Goal: Information Seeking & Learning: Learn about a topic

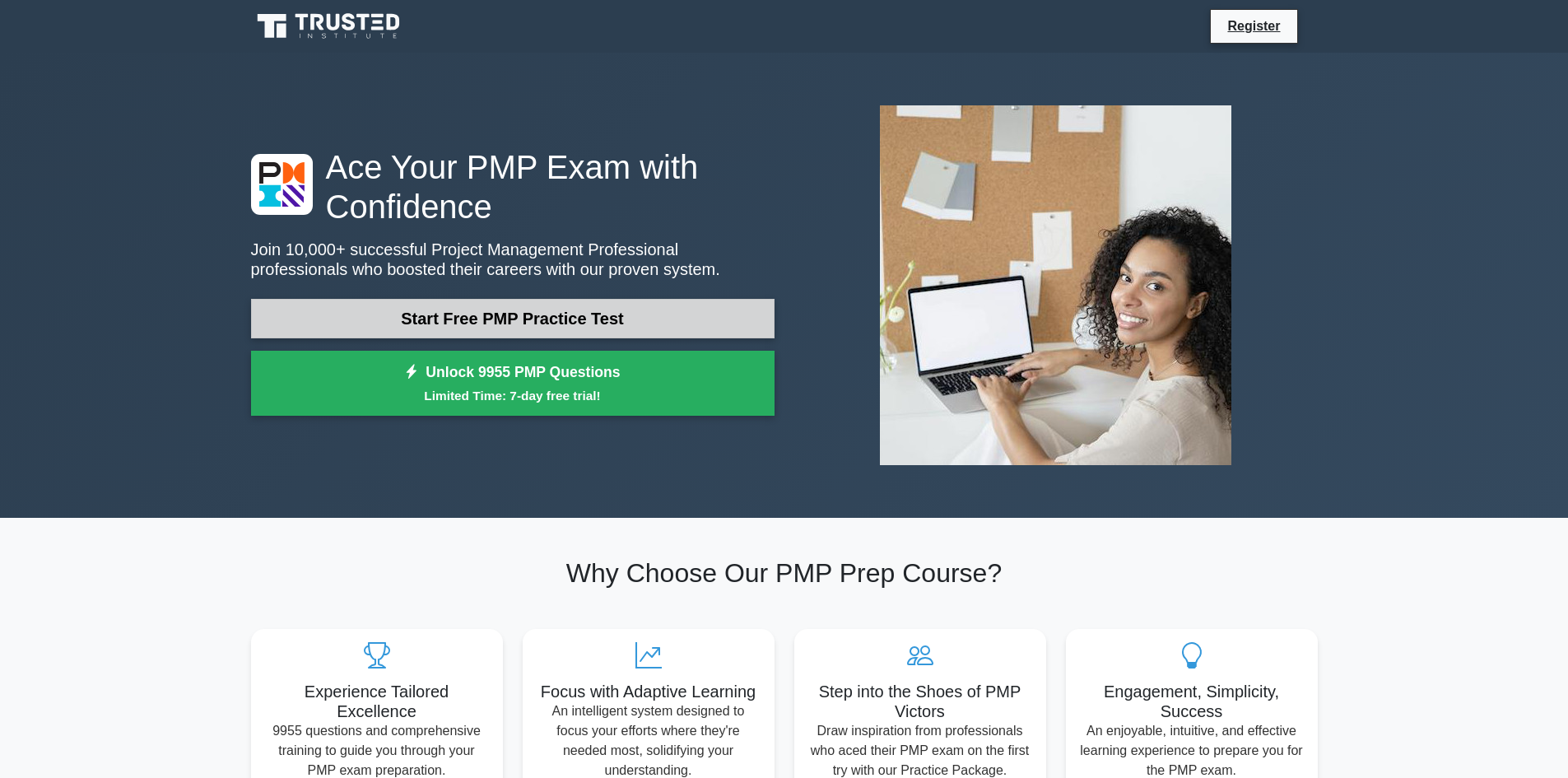
click at [536, 324] on link "Start Free PMP Practice Test" at bounding box center [512, 318] width 523 height 39
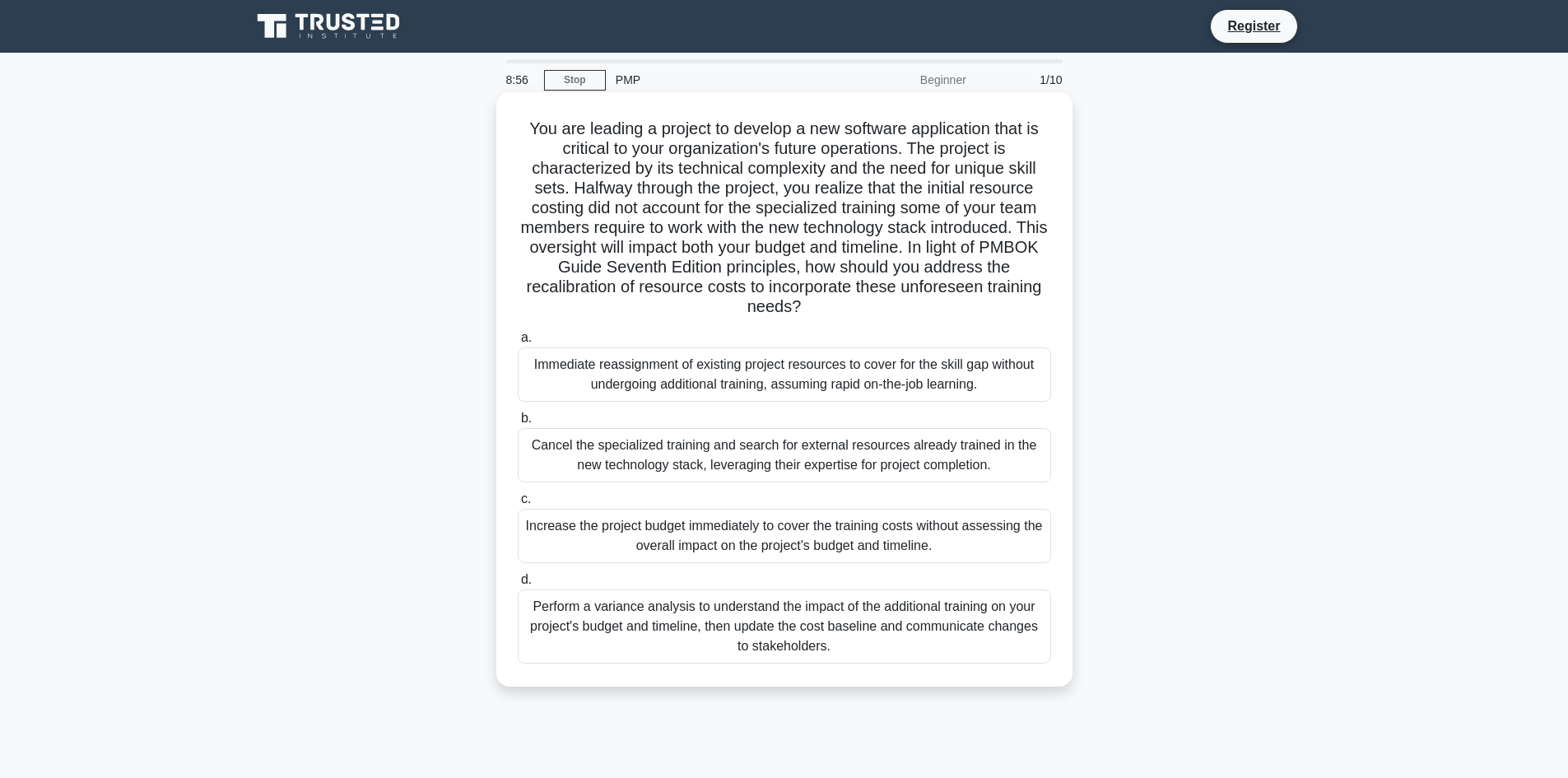
click at [665, 633] on div "Perform a variance analysis to understand the impact of the additional training…" at bounding box center [785, 626] width 534 height 74
click at [518, 585] on input "d. Perform a variance analysis to understand the impact of the additional train…" at bounding box center [518, 579] width 0 height 11
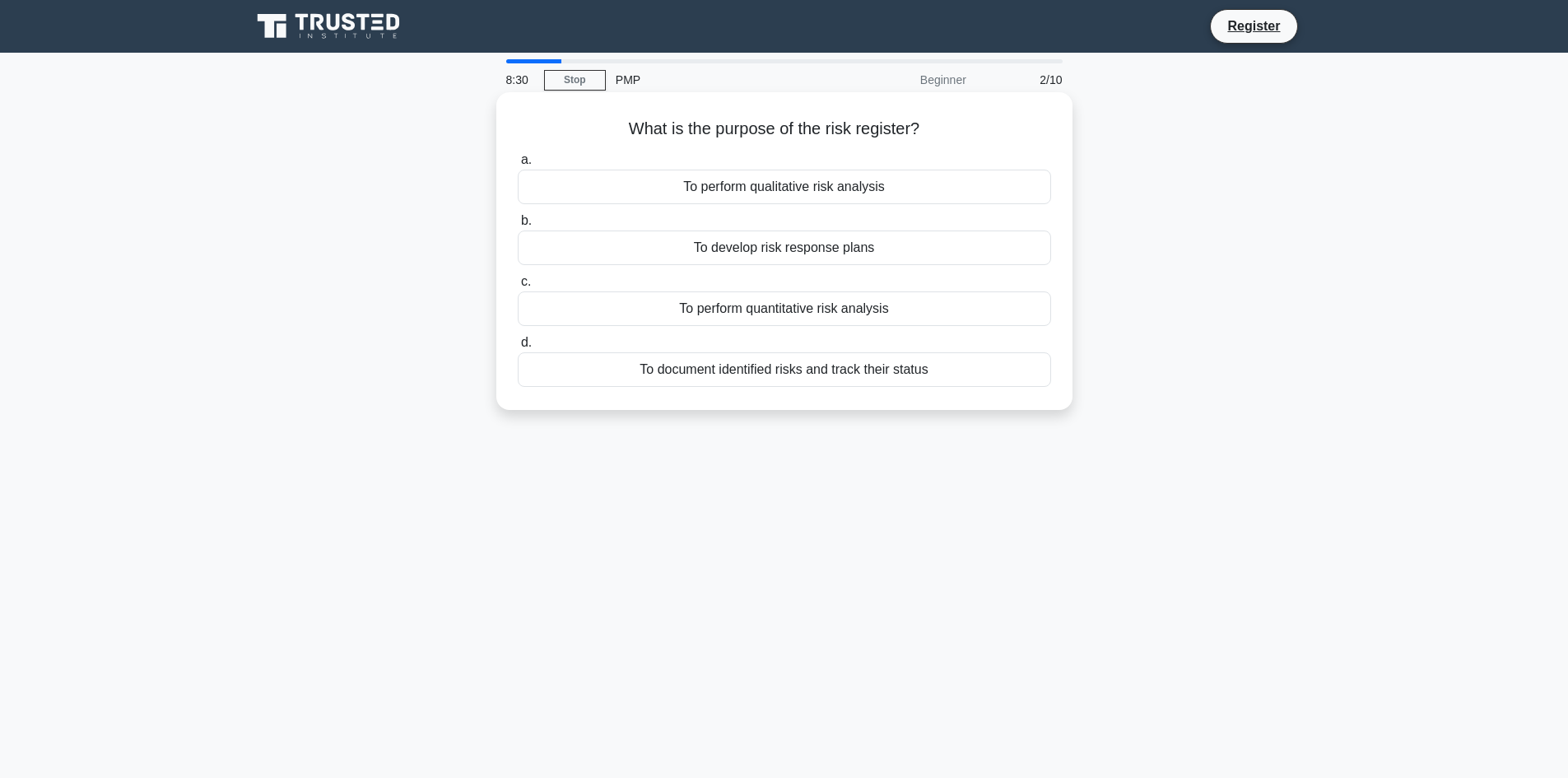
click at [801, 371] on div "To document identified risks and track their status" at bounding box center [785, 370] width 534 height 35
click at [518, 348] on input "d. To document identified risks and track their status" at bounding box center [518, 342] width 0 height 11
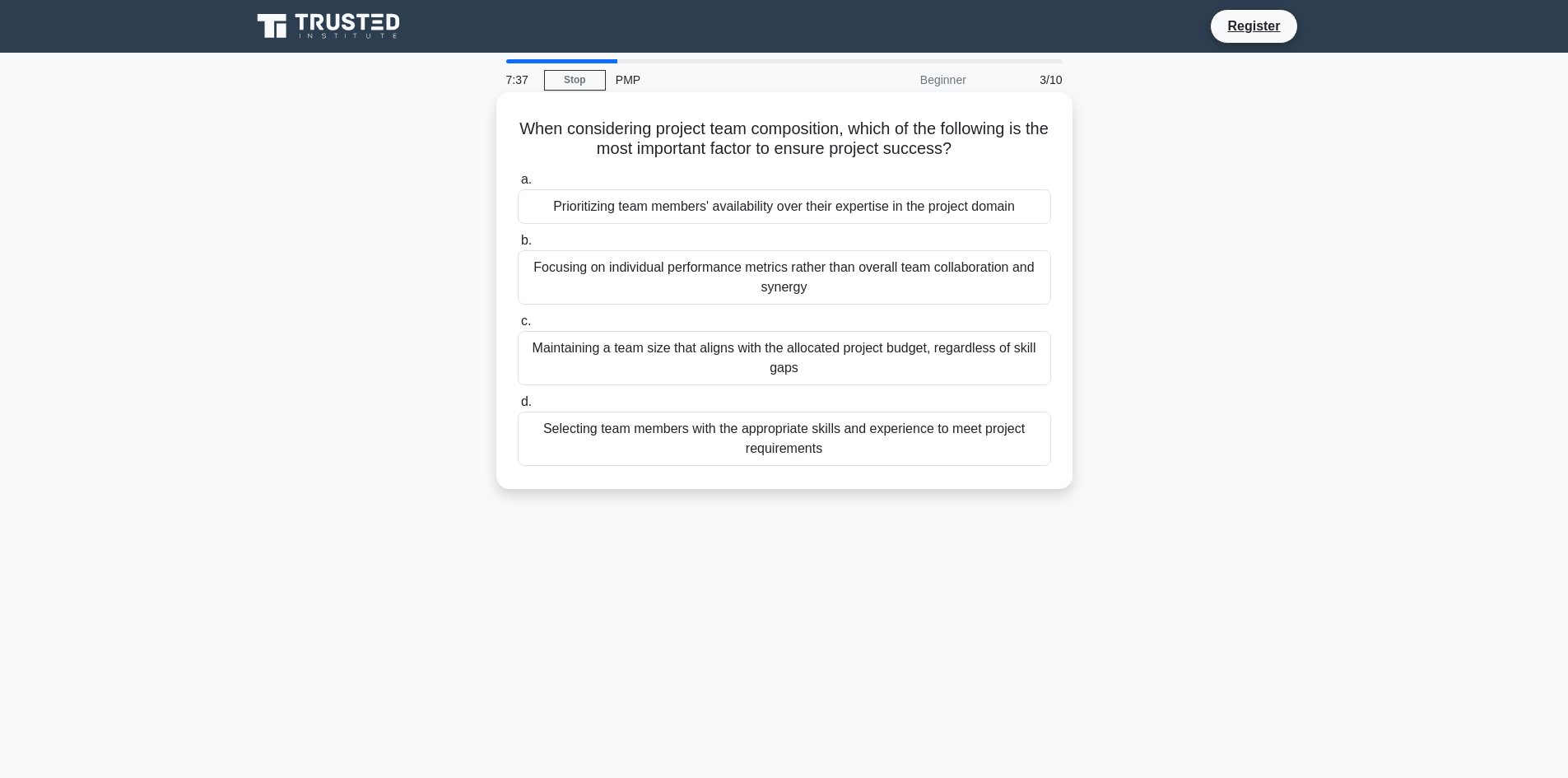
click at [707, 443] on div "Selecting team members with the appropriate skills and experience to meet proje…" at bounding box center [785, 438] width 534 height 54
click at [518, 407] on input "d. Selecting team members with the appropriate skills and experience to meet pr…" at bounding box center [518, 402] width 0 height 11
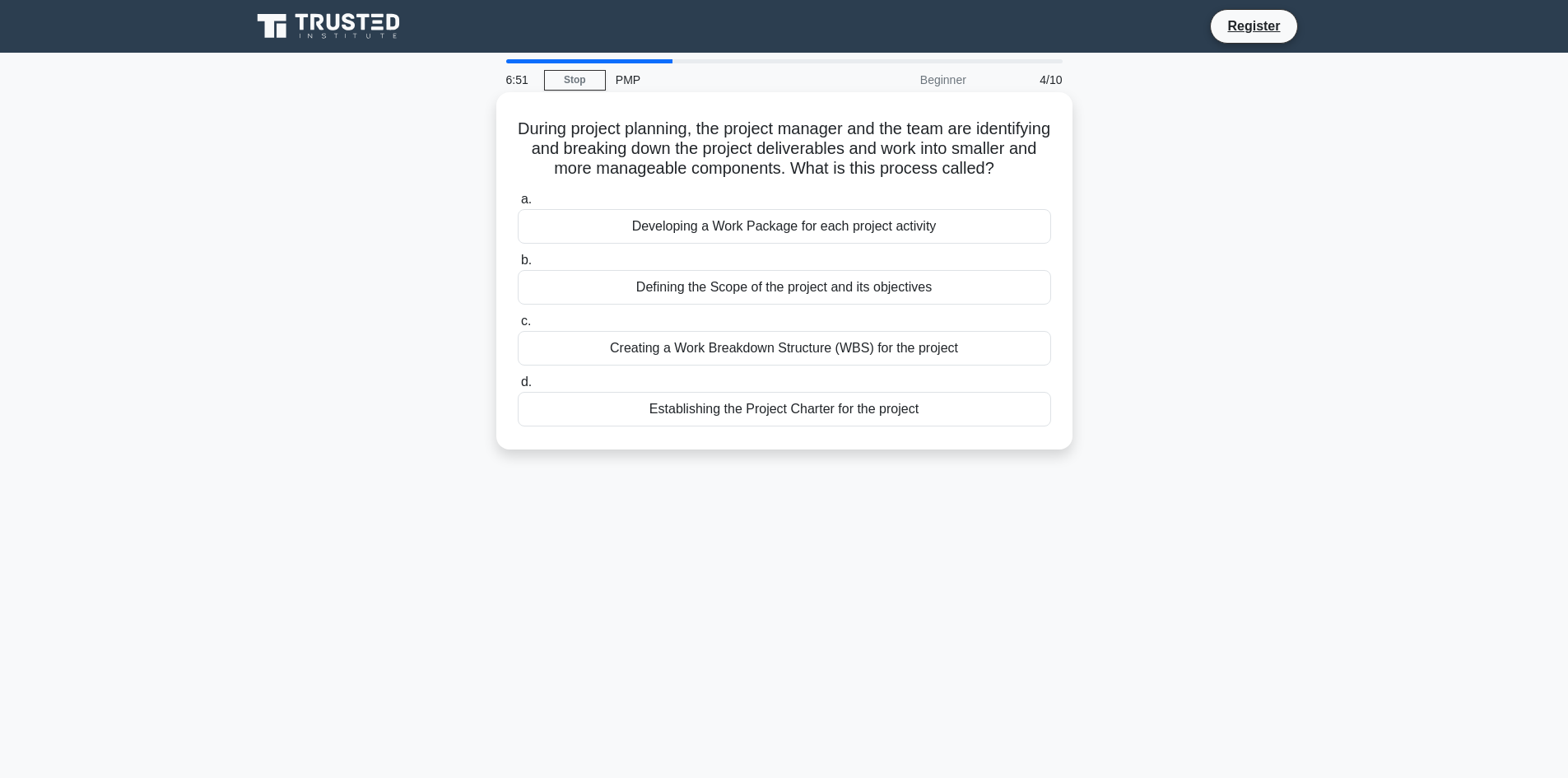
click at [823, 365] on div "Creating a Work Breakdown Structure (WBS) for the project" at bounding box center [785, 349] width 534 height 35
click at [518, 326] on input "c. Creating a Work Breakdown Structure (WBS) for the project" at bounding box center [518, 321] width 0 height 11
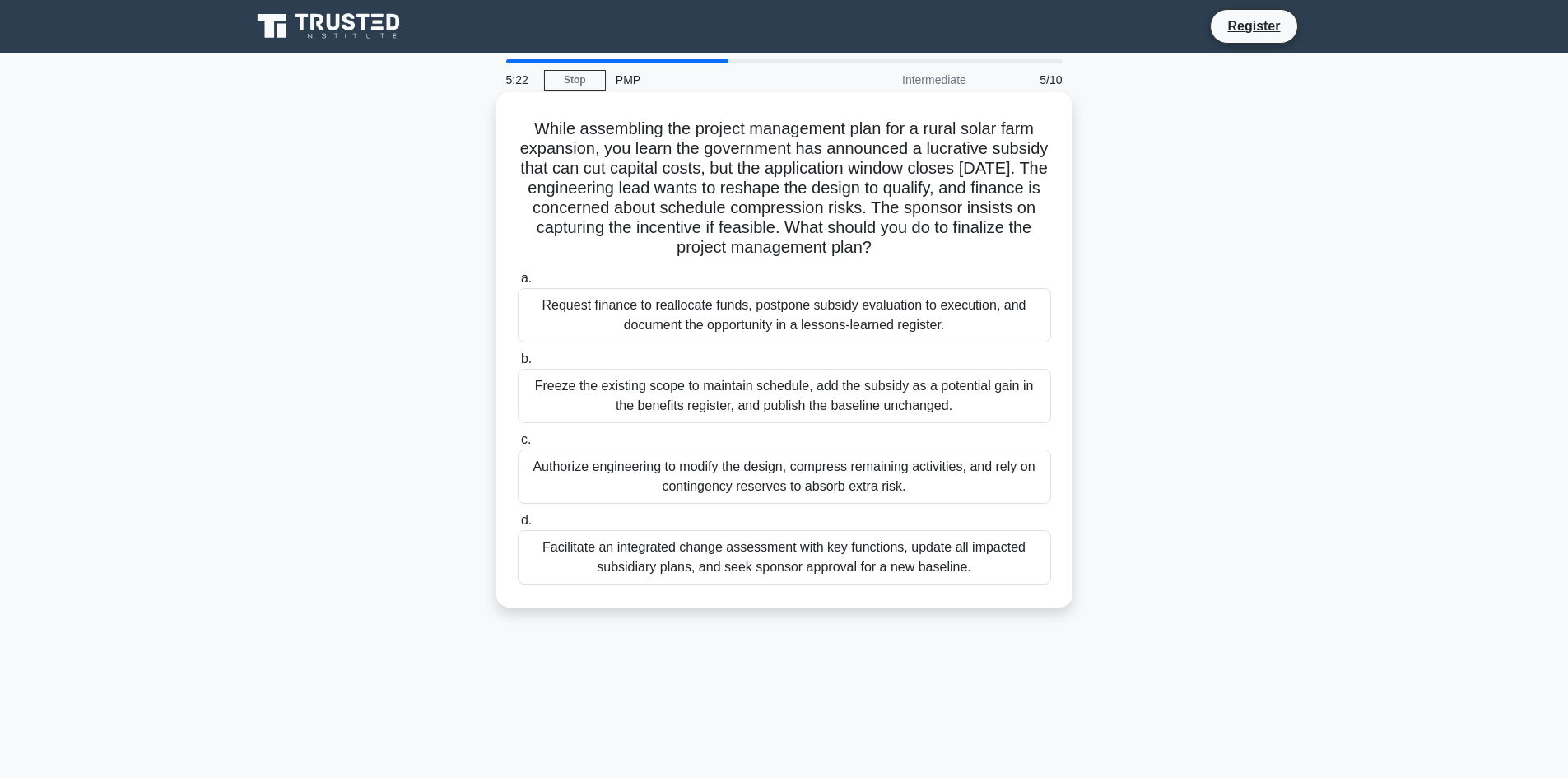
click at [816, 564] on div "Facilitate an integrated change assessment with key functions, update all impac…" at bounding box center [785, 557] width 534 height 54
click at [518, 526] on input "d. Facilitate an integrated change assessment with key functions, update all im…" at bounding box center [518, 520] width 0 height 11
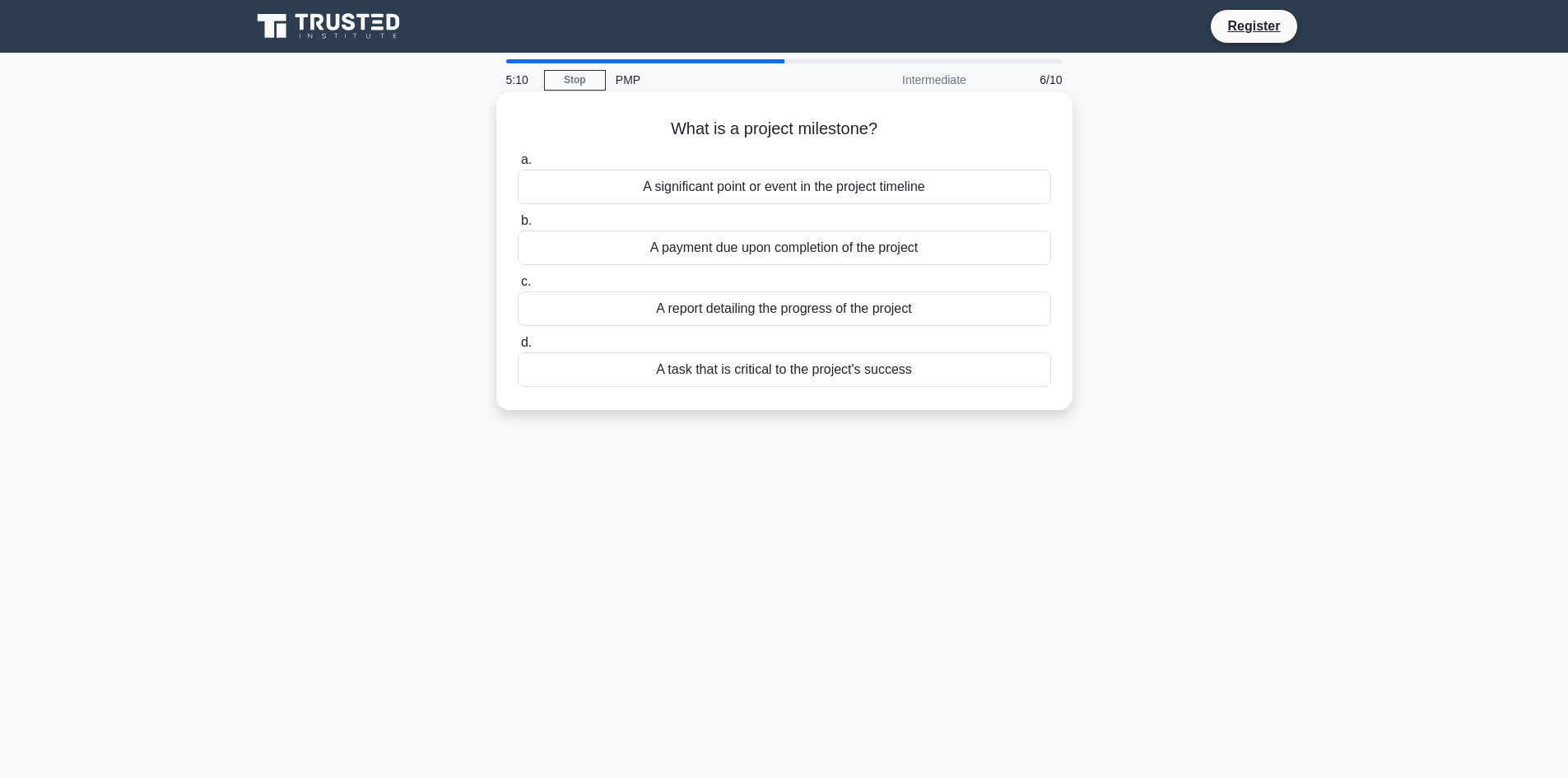
click at [986, 185] on div "A significant point or event in the project timeline" at bounding box center [785, 187] width 534 height 35
click at [518, 166] on input "a. A significant point or event in the project timeline" at bounding box center [518, 160] width 0 height 11
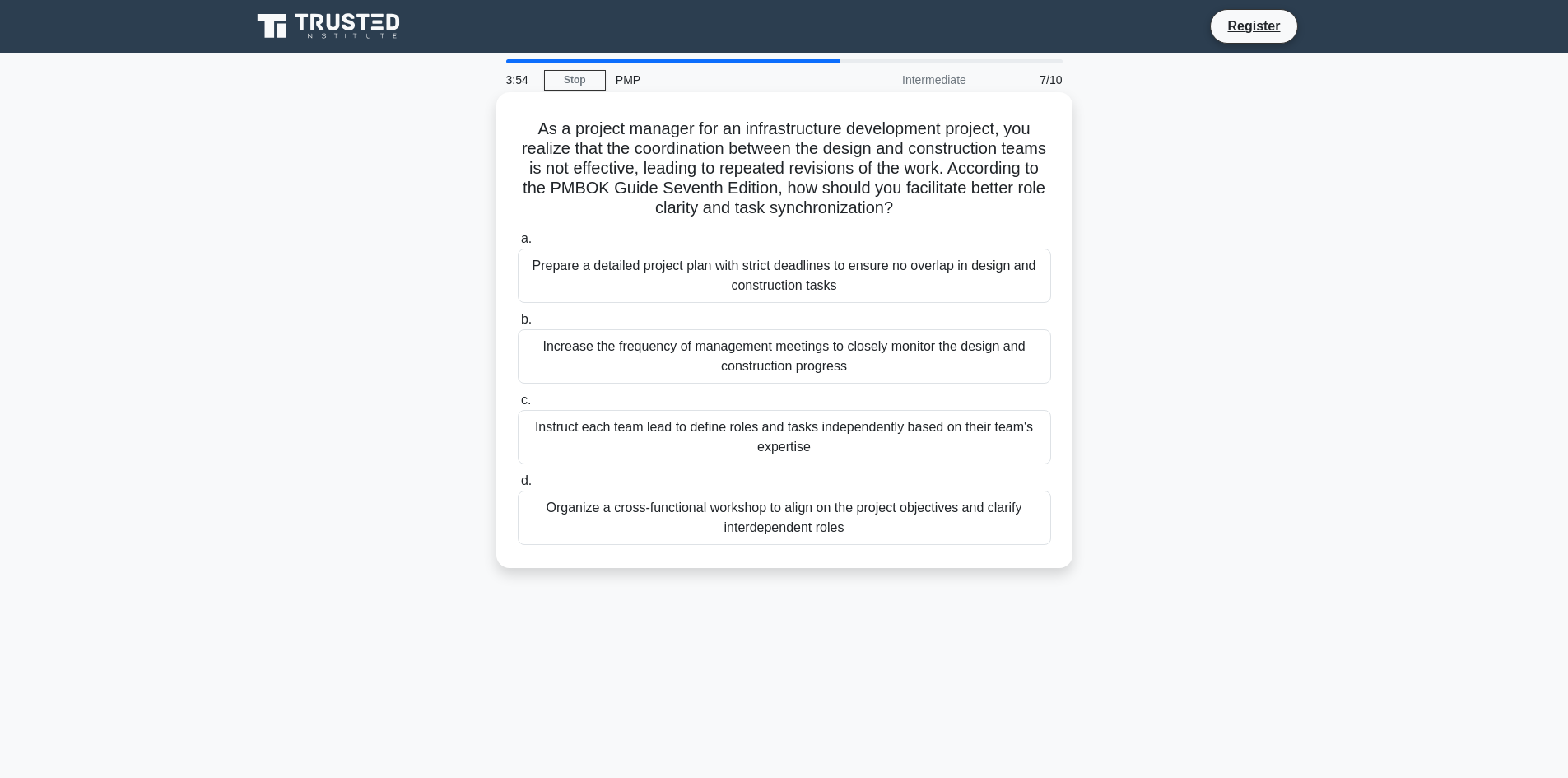
click at [849, 523] on div "Organize a cross-functional workshop to align on the project objectives and cla…" at bounding box center [785, 517] width 534 height 54
click at [518, 486] on input "d. Organize a cross-functional workshop to align on the project objectives and …" at bounding box center [518, 480] width 0 height 11
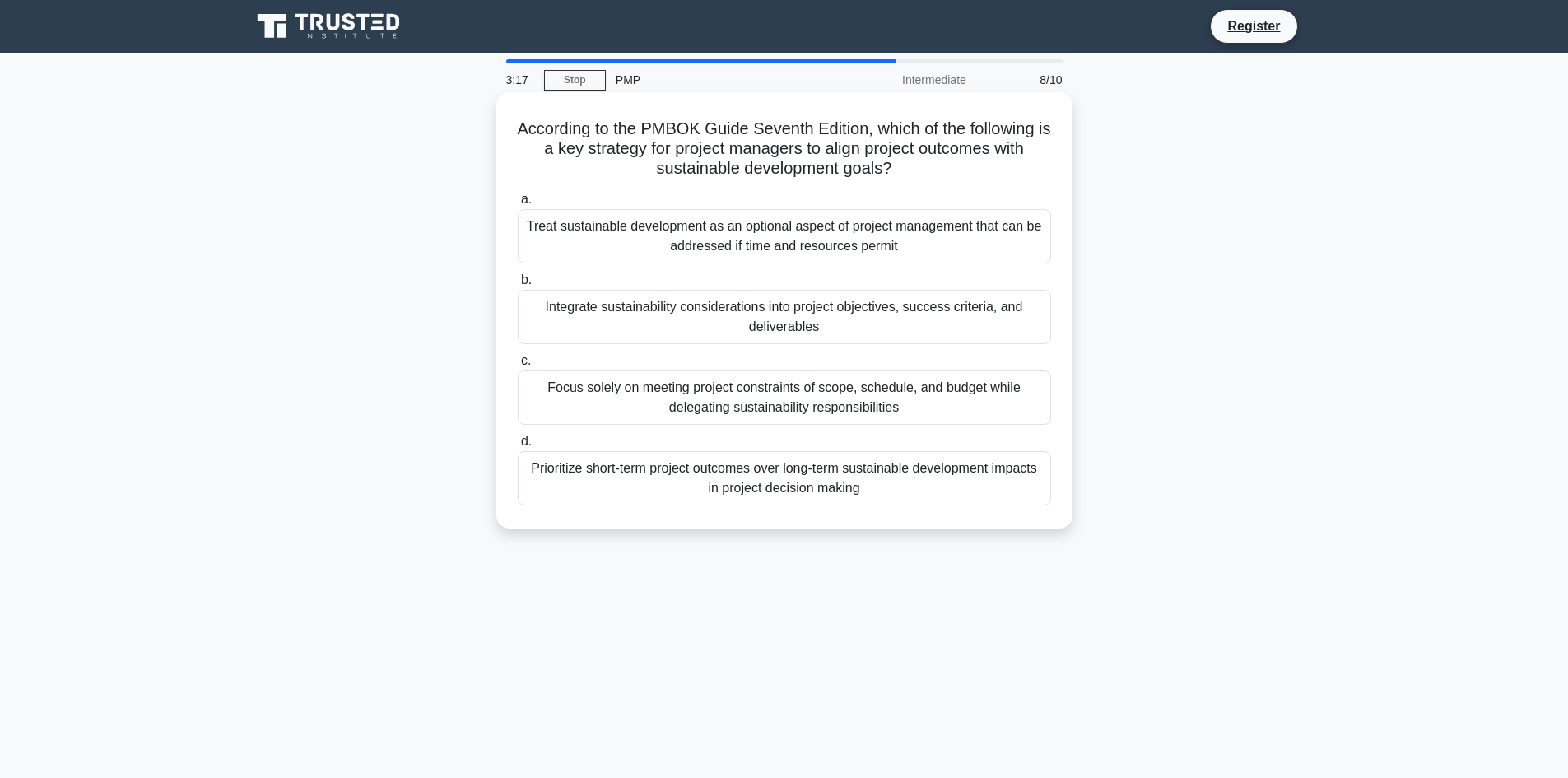
click at [894, 313] on div "Integrate sustainability considerations into project objectives, success criter…" at bounding box center [785, 317] width 534 height 54
click at [518, 286] on input "b. Integrate sustainability considerations into project objectives, success cri…" at bounding box center [518, 279] width 0 height 11
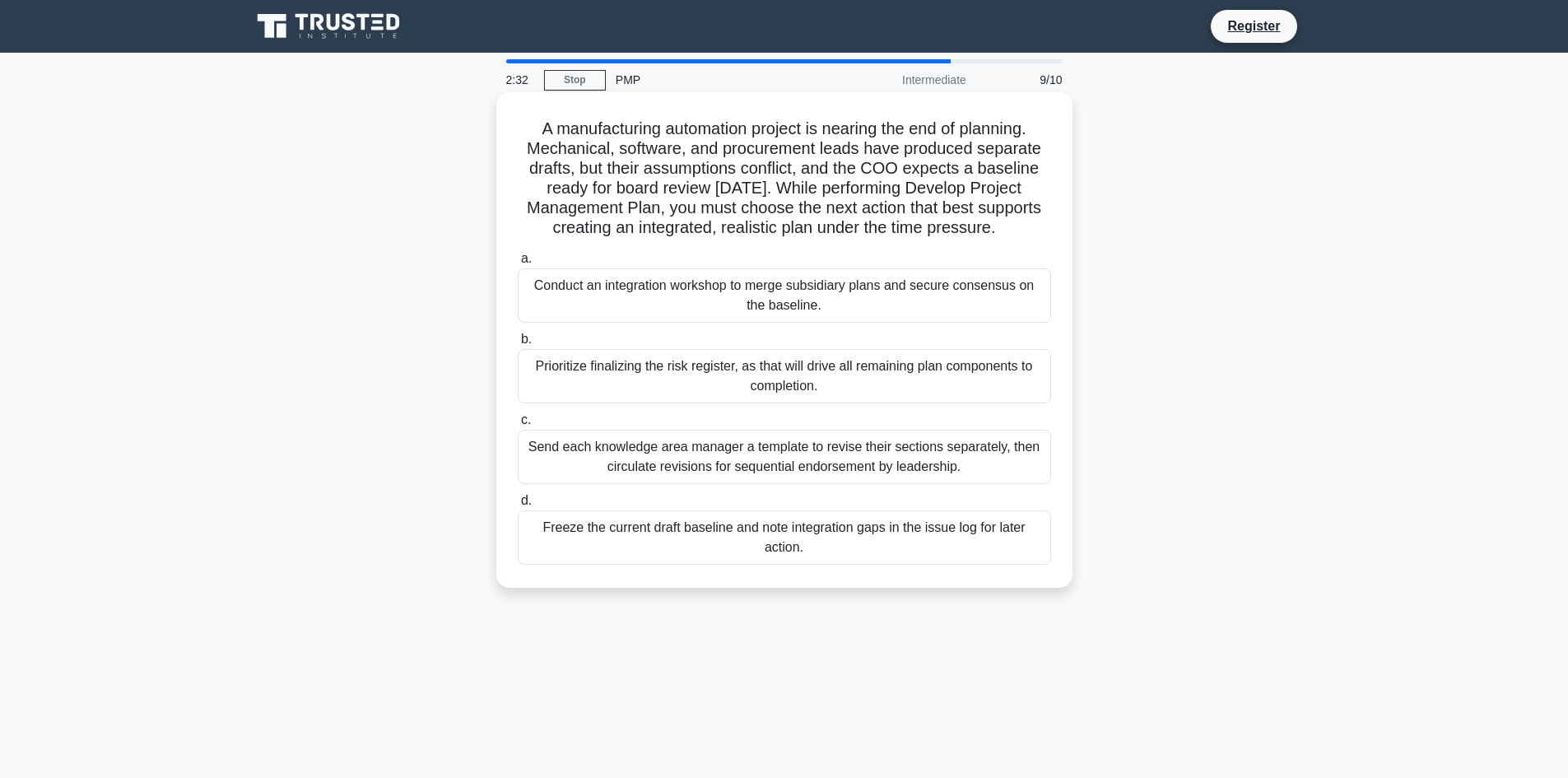
click at [674, 290] on div "Conduct an integration workshop to merge subsidiary plans and secure consensus …" at bounding box center [785, 296] width 534 height 54
click at [518, 264] on input "a. Conduct an integration workshop to merge subsidiary plans and secure consens…" at bounding box center [518, 258] width 0 height 11
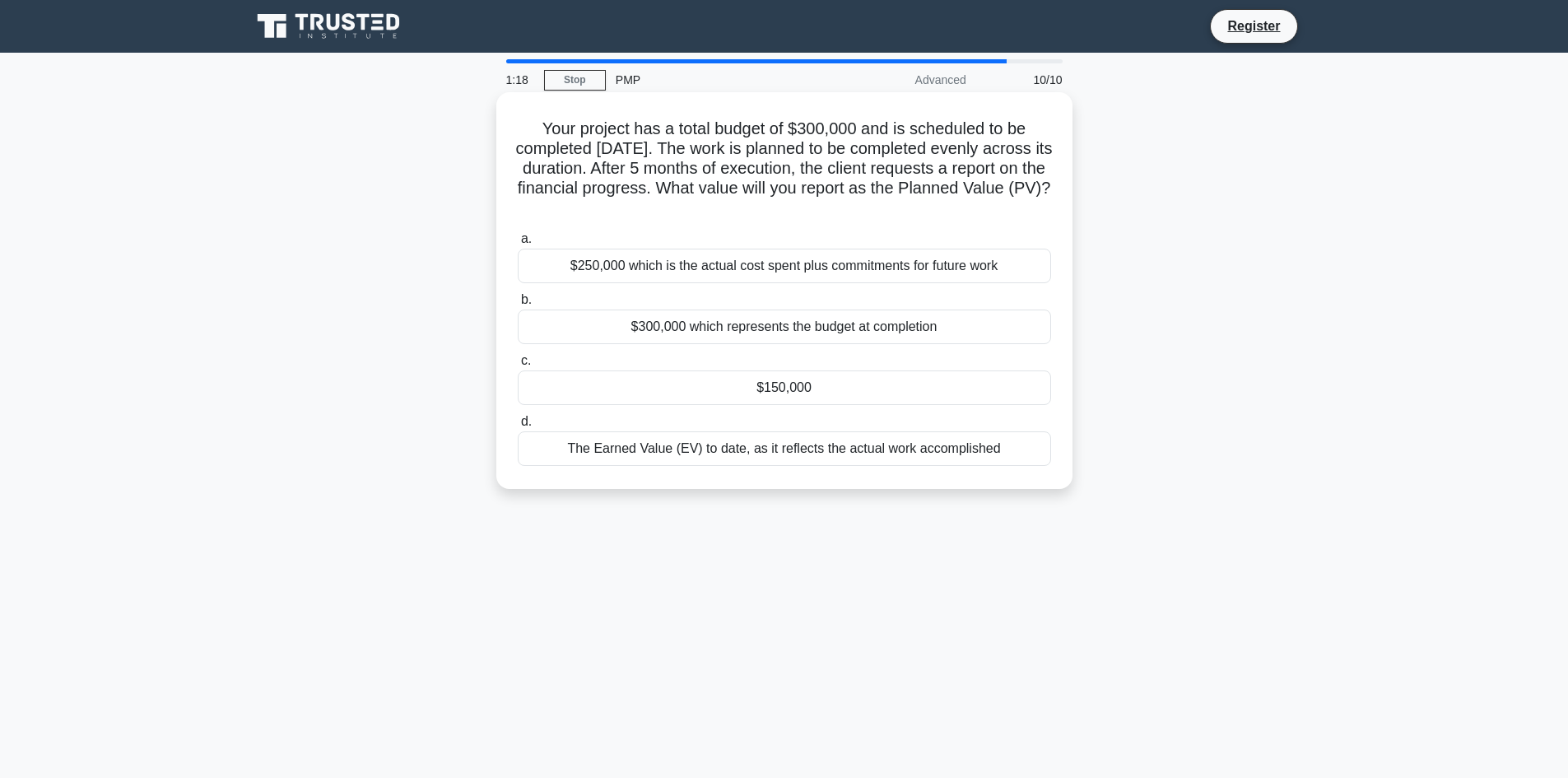
click at [690, 447] on div "The Earned Value (EV) to date, as it reflects the actual work accomplished" at bounding box center [785, 449] width 534 height 35
click at [518, 428] on input "d. The Earned Value (EV) to date, as it reflects the actual work accomplished" at bounding box center [518, 421] width 0 height 11
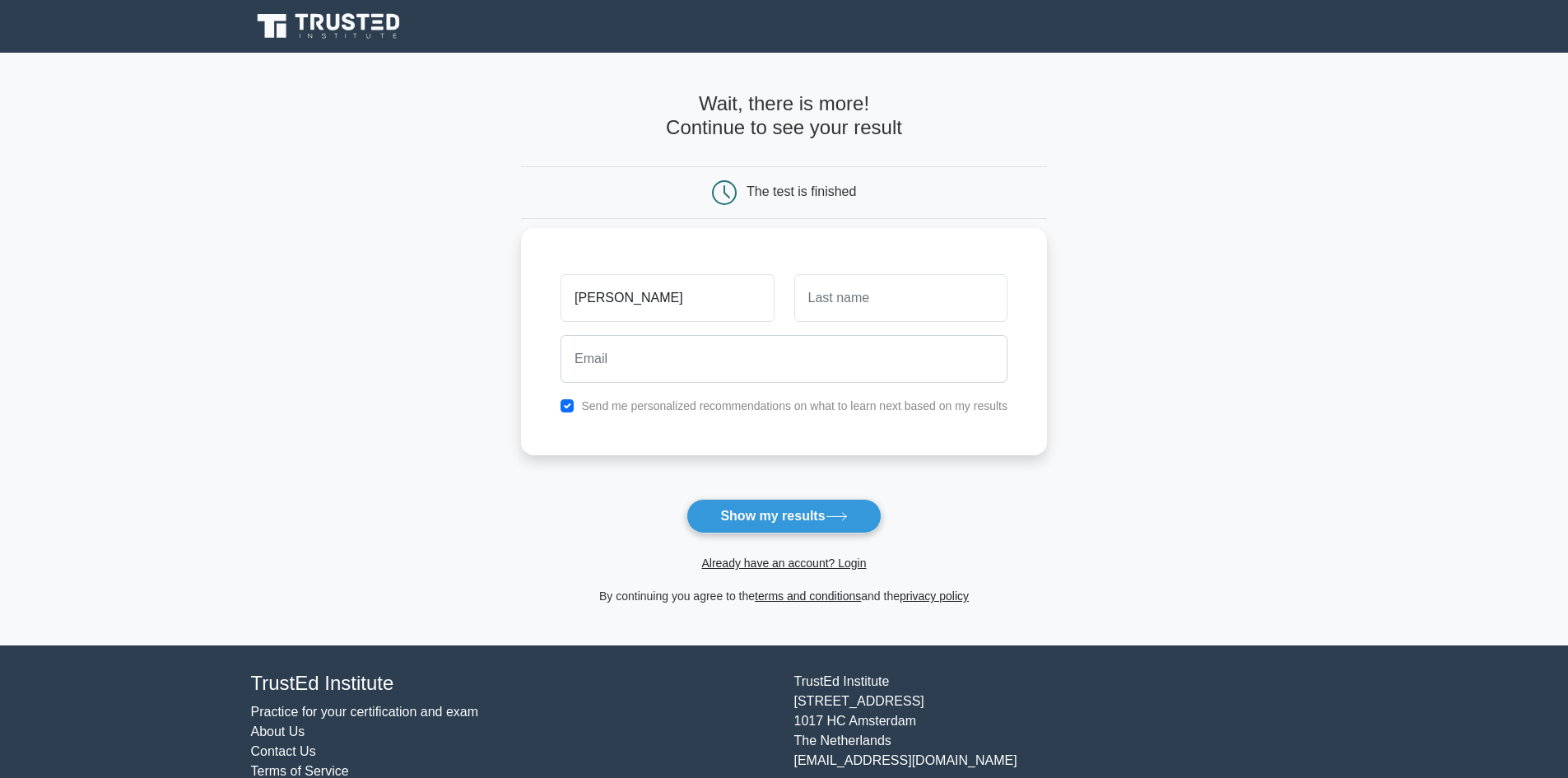
type input "James"
click at [888, 302] on input "text" at bounding box center [901, 298] width 213 height 48
type input "McNaughton"
click at [628, 350] on input "email" at bounding box center [784, 359] width 447 height 48
type input "jamez_05@hotmail.com"
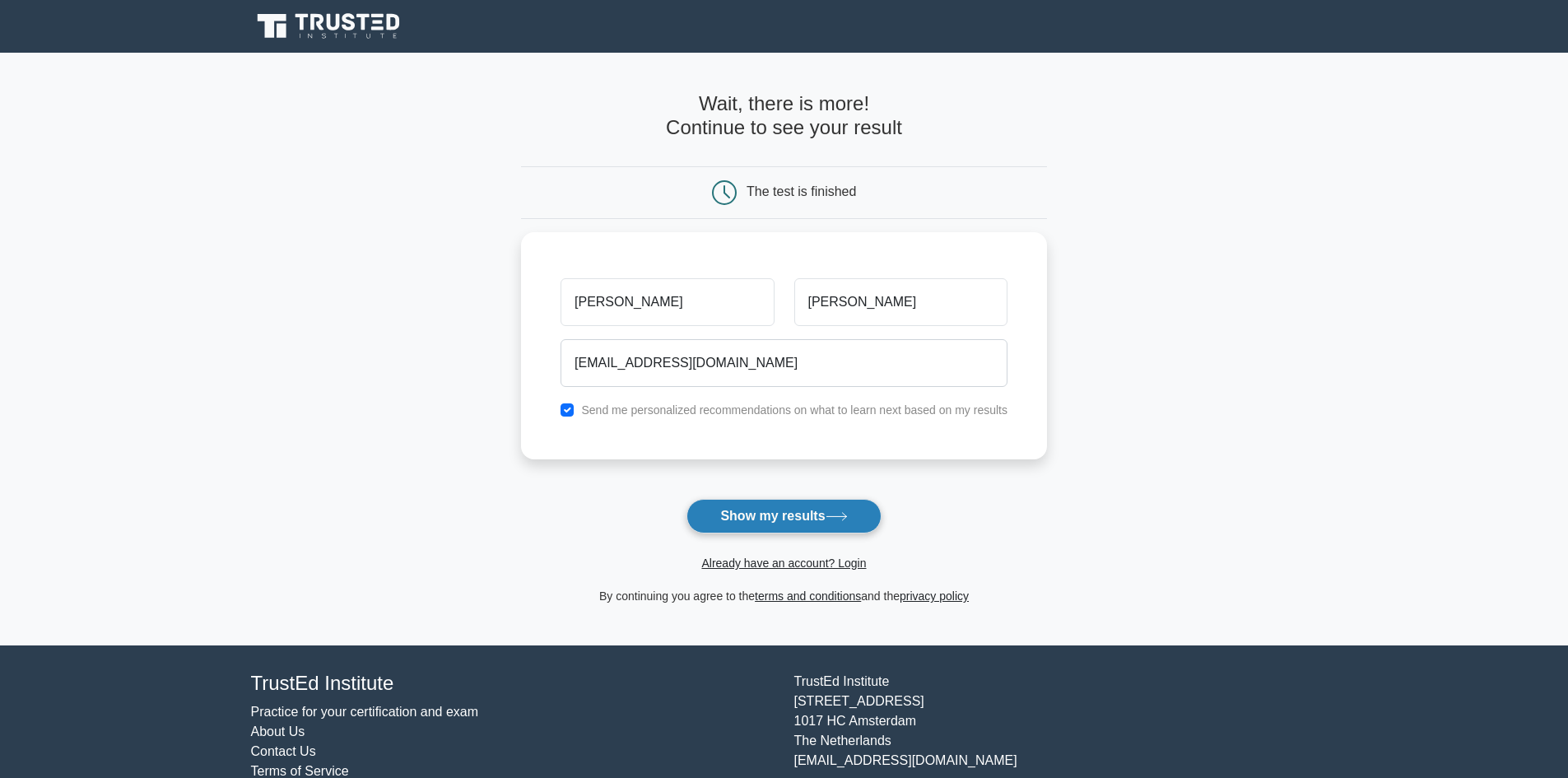
click at [780, 519] on button "Show my results" at bounding box center [784, 516] width 195 height 35
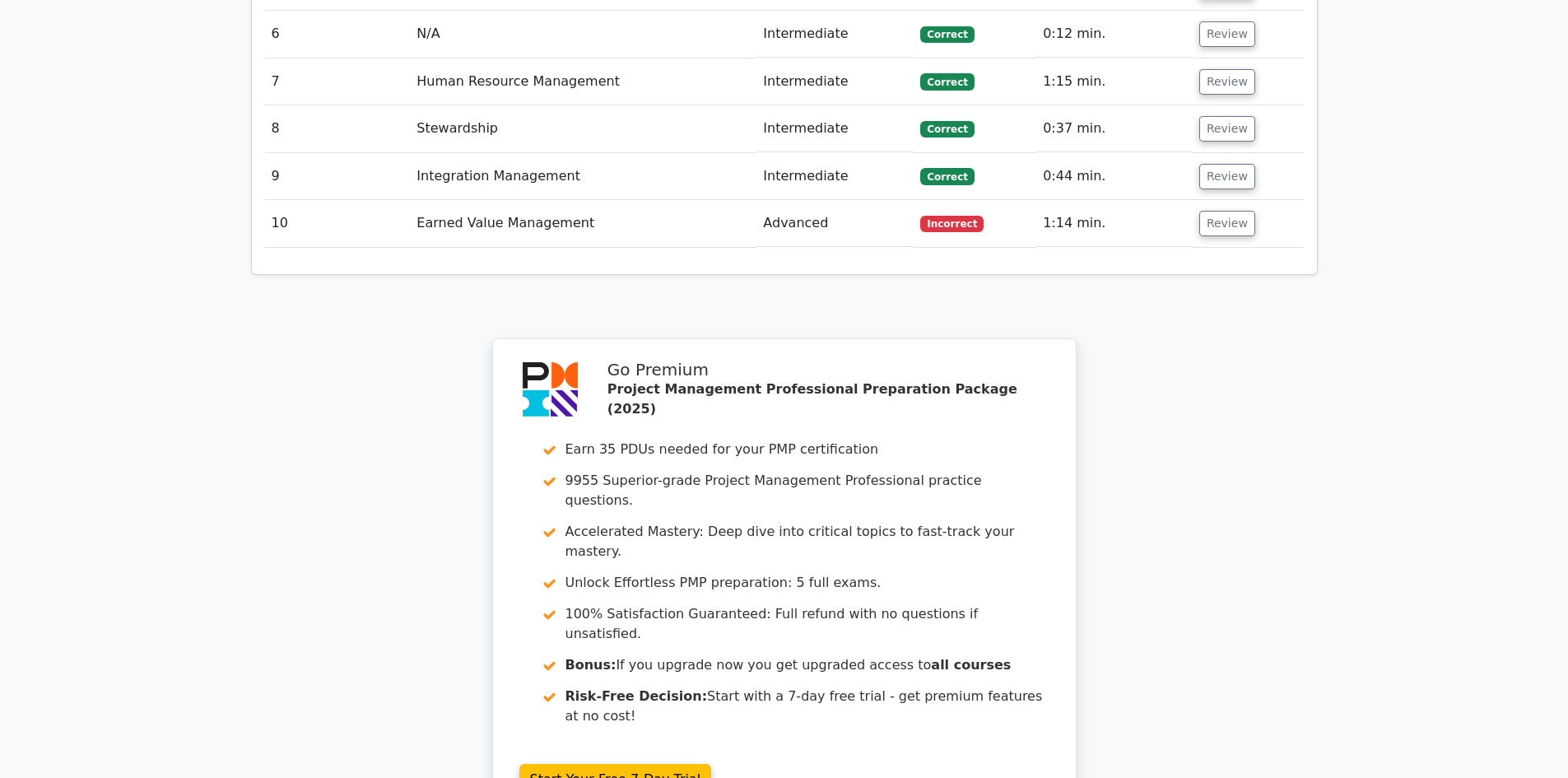
scroll to position [2962, 0]
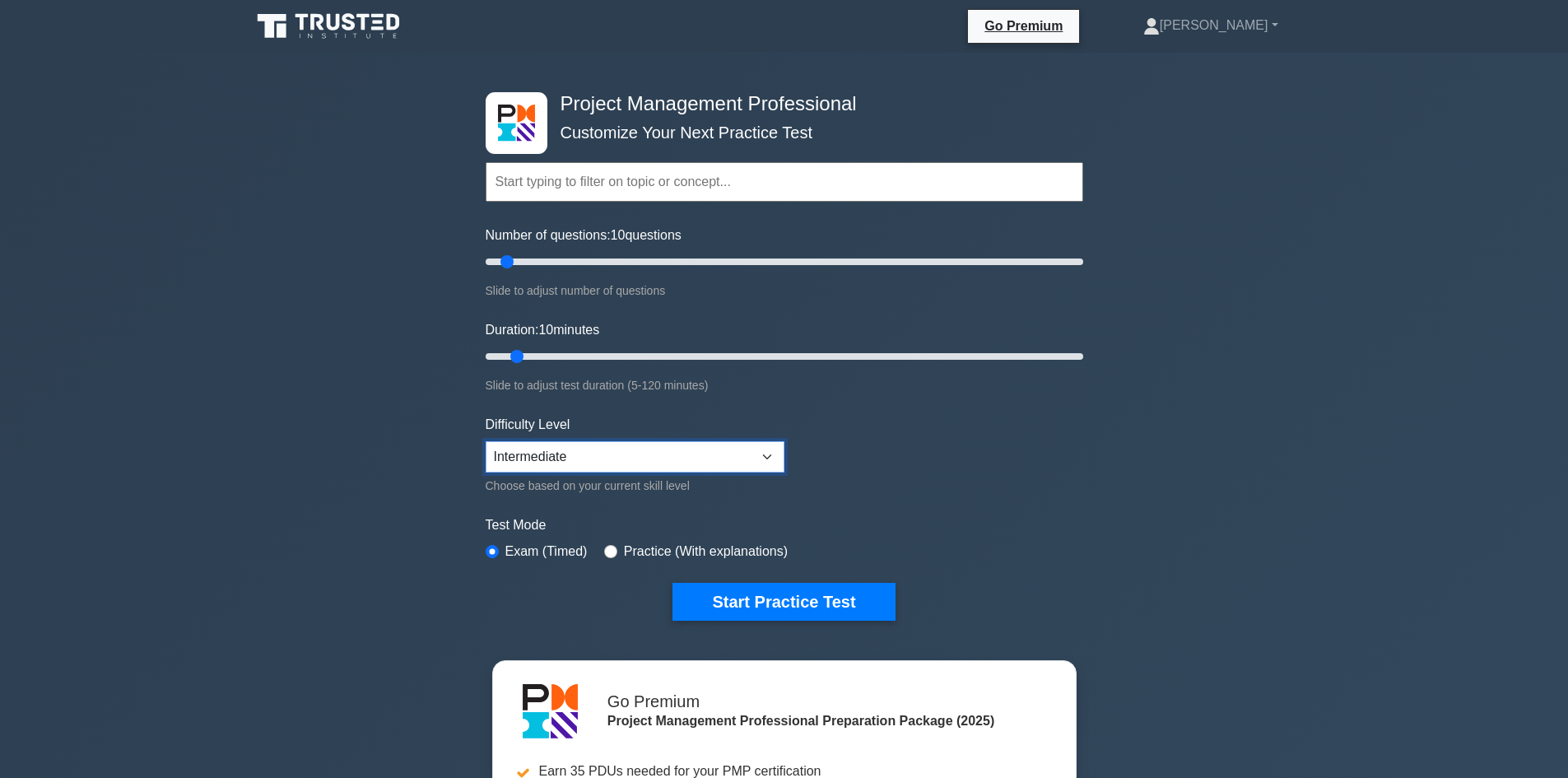
click at [591, 461] on select "Beginner Intermediate Expert" at bounding box center [635, 456] width 299 height 31
click at [780, 603] on button "Start Practice Test" at bounding box center [783, 601] width 222 height 38
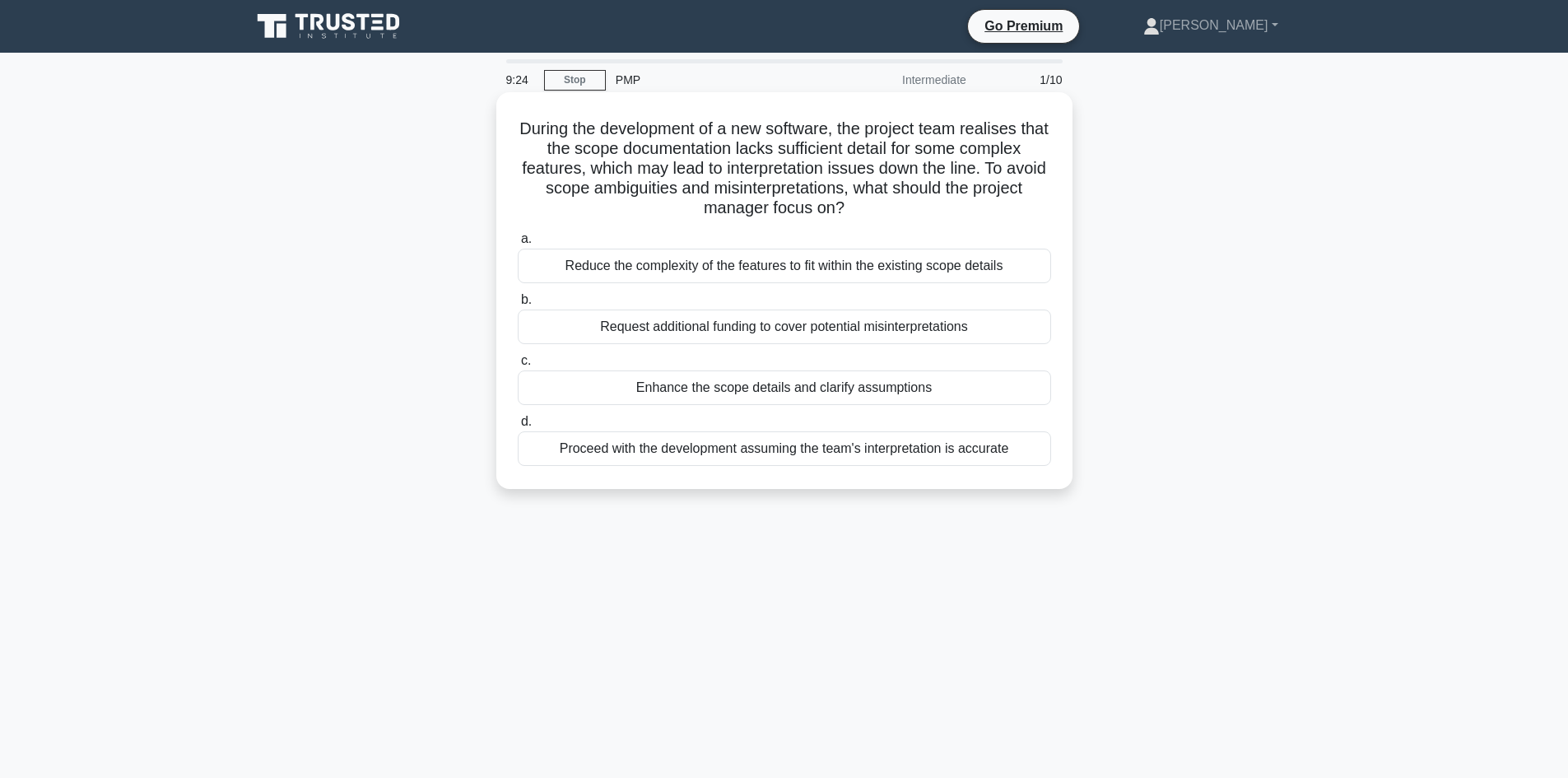
click at [797, 387] on div "Enhance the scope details and clarify assumptions" at bounding box center [785, 388] width 534 height 35
click at [518, 366] on input "c. Enhance the scope details and clarify assumptions" at bounding box center [518, 360] width 0 height 11
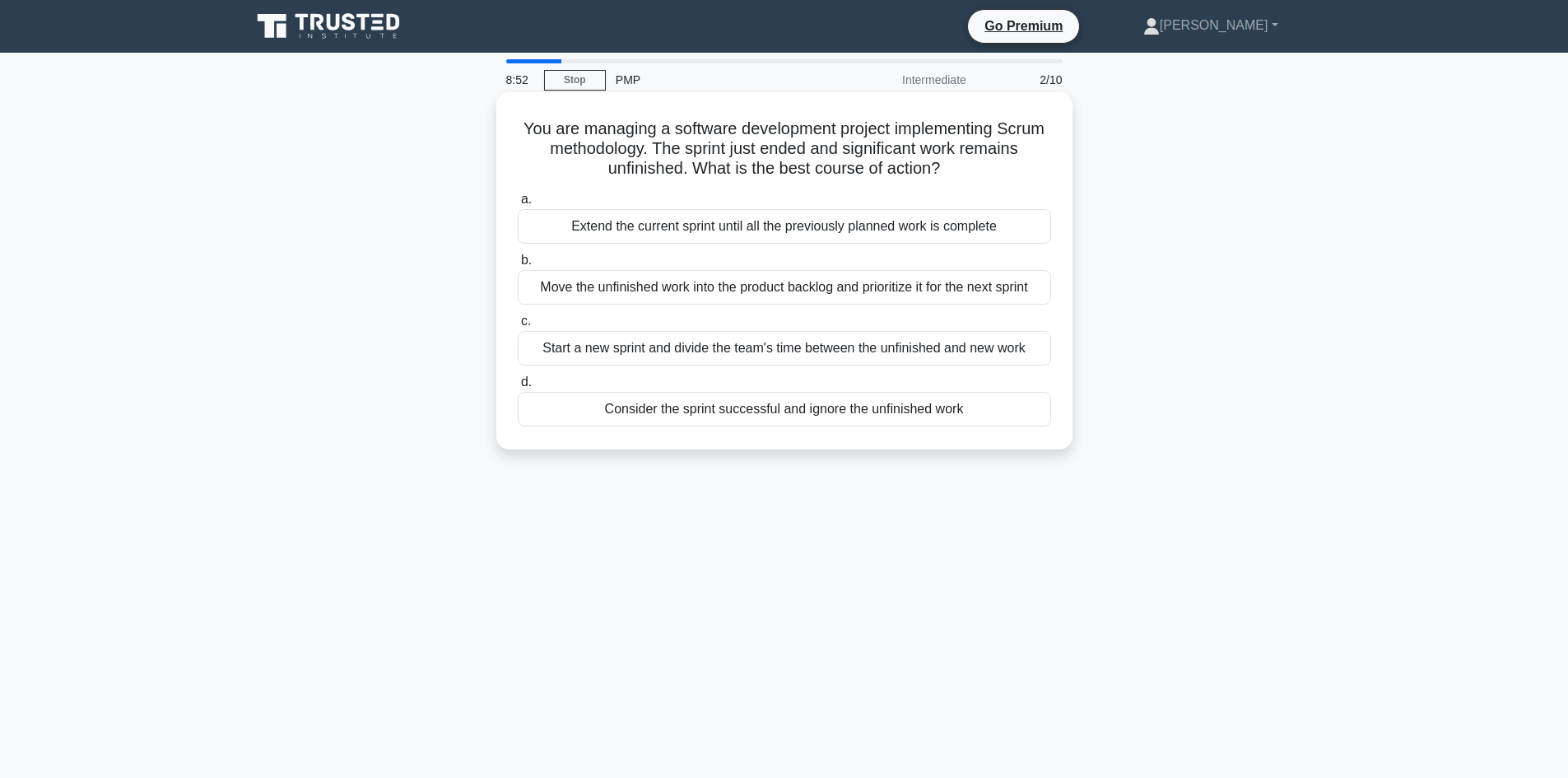
click at [751, 342] on div "Start a new sprint and divide the team's time between the unfinished and new wo…" at bounding box center [785, 349] width 534 height 35
click at [518, 326] on input "c. Start a new sprint and divide the team's time between the unfinished and new…" at bounding box center [518, 321] width 0 height 11
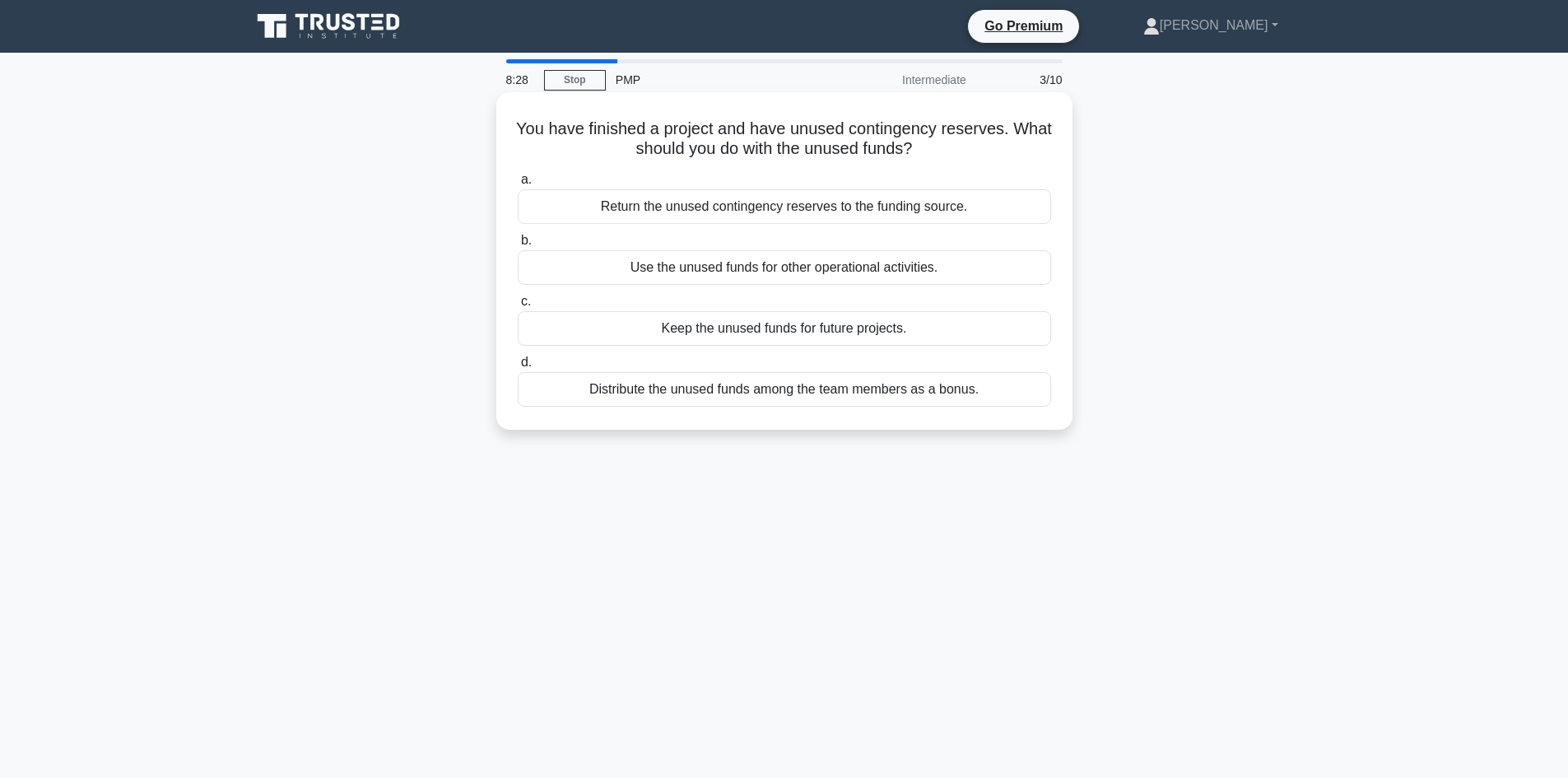
click at [917, 209] on div "Return the unused contingency reserves to the funding source." at bounding box center [785, 207] width 534 height 35
click at [518, 185] on input "a. Return the unused contingency reserves to the funding source." at bounding box center [518, 179] width 0 height 11
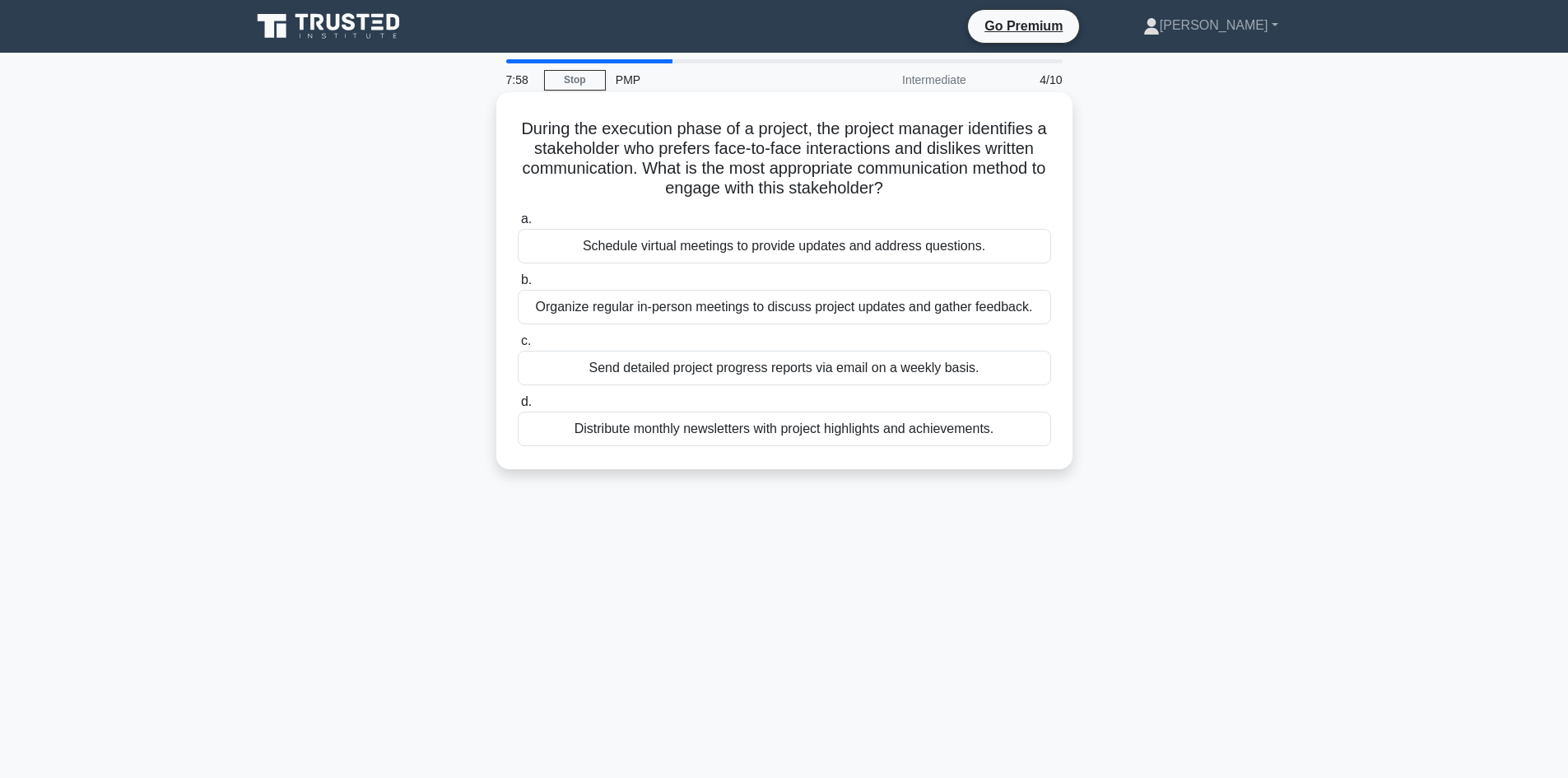
click at [680, 311] on div "Organize regular in-person meetings to discuss project updates and gather feedb…" at bounding box center [785, 307] width 534 height 35
click at [518, 286] on input "b. Organize regular in-person meetings to discuss project updates and gather fe…" at bounding box center [518, 279] width 0 height 11
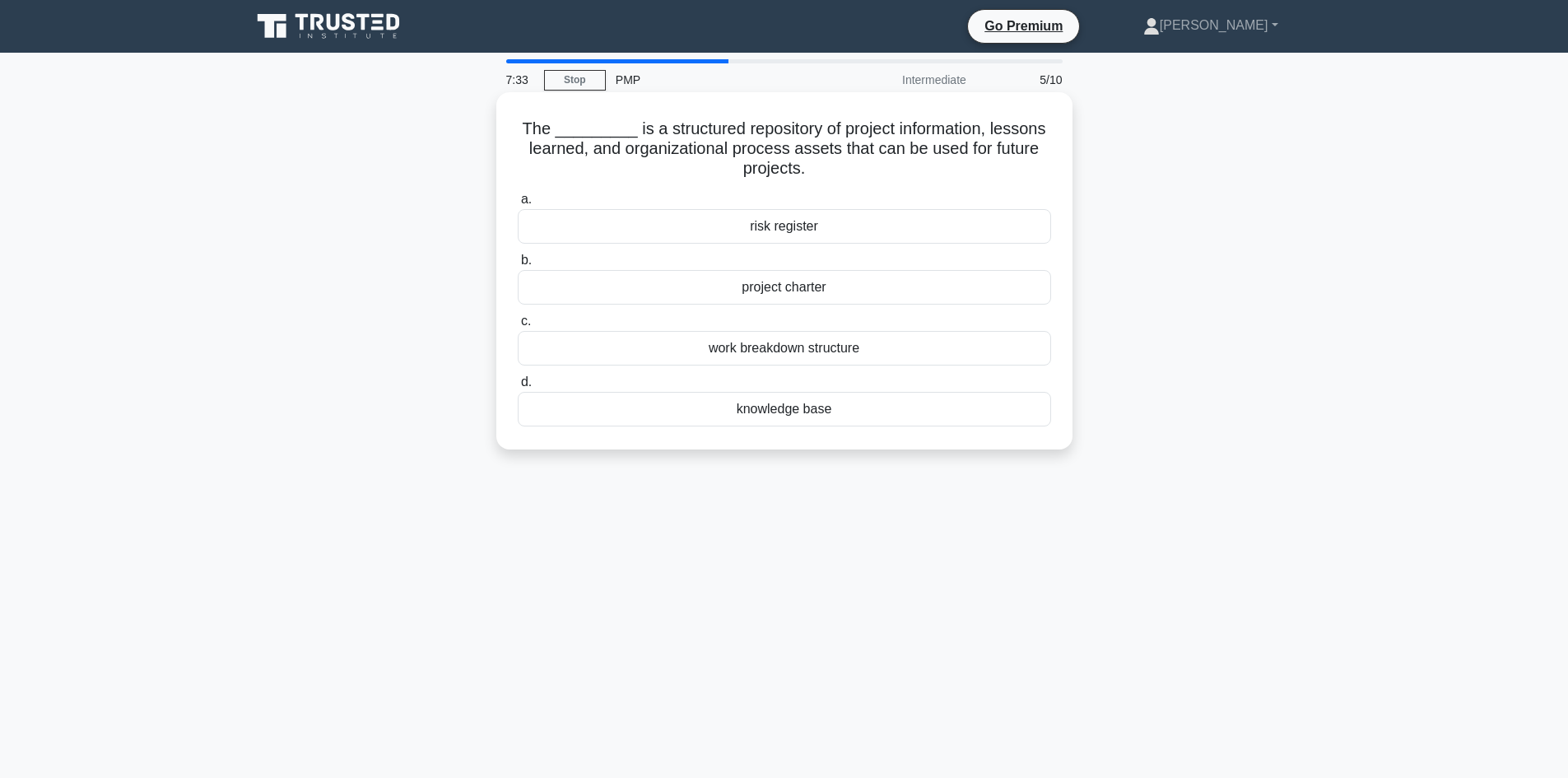
click at [812, 352] on div "work breakdown structure" at bounding box center [785, 349] width 534 height 35
click at [518, 326] on input "c. work breakdown structure" at bounding box center [518, 321] width 0 height 11
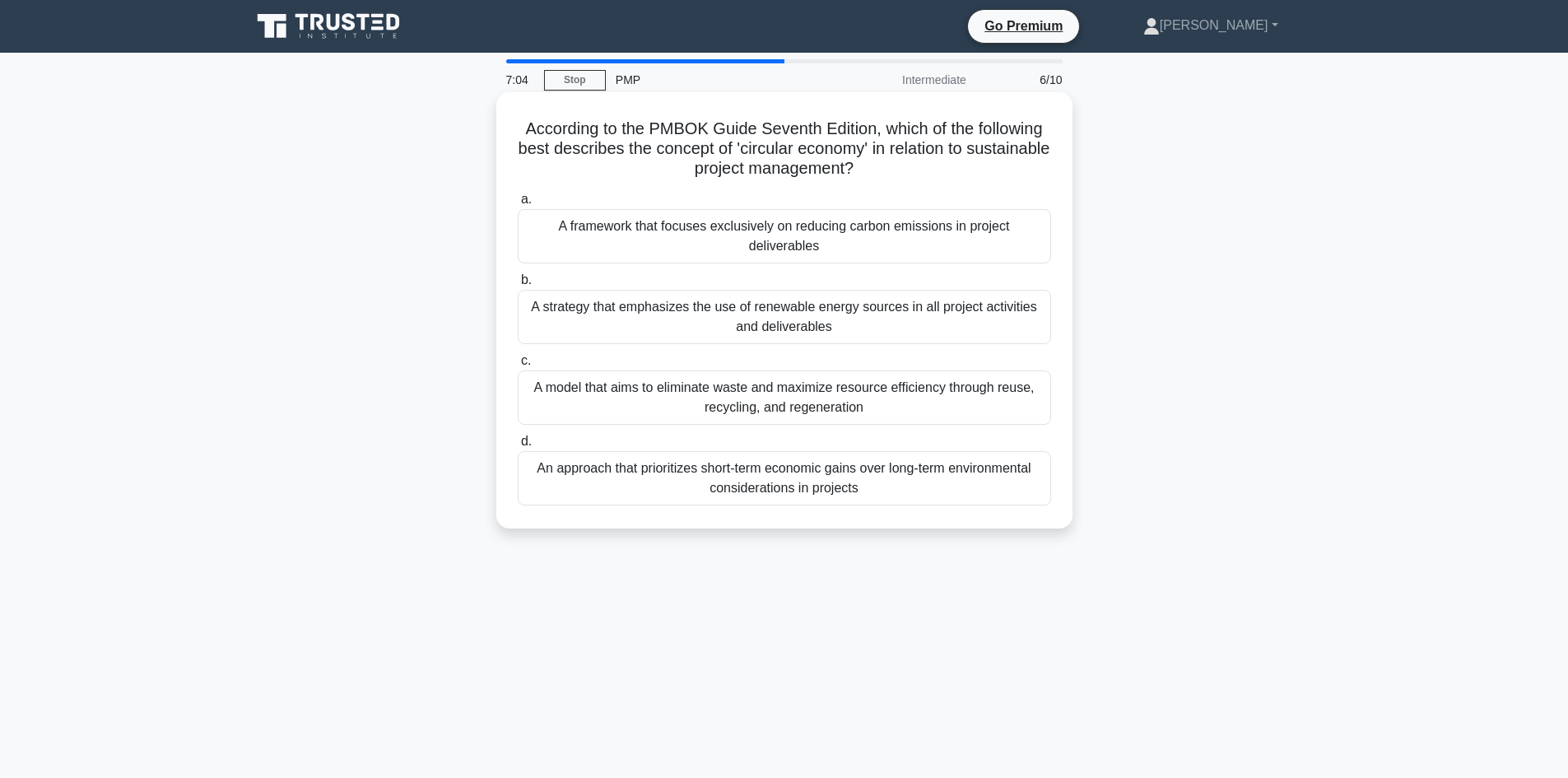
click at [790, 398] on div "A model that aims to eliminate waste and maximize resource efficiency through r…" at bounding box center [785, 398] width 534 height 54
click at [518, 366] on input "c. A model that aims to eliminate waste and maximize resource efficiency throug…" at bounding box center [518, 360] width 0 height 11
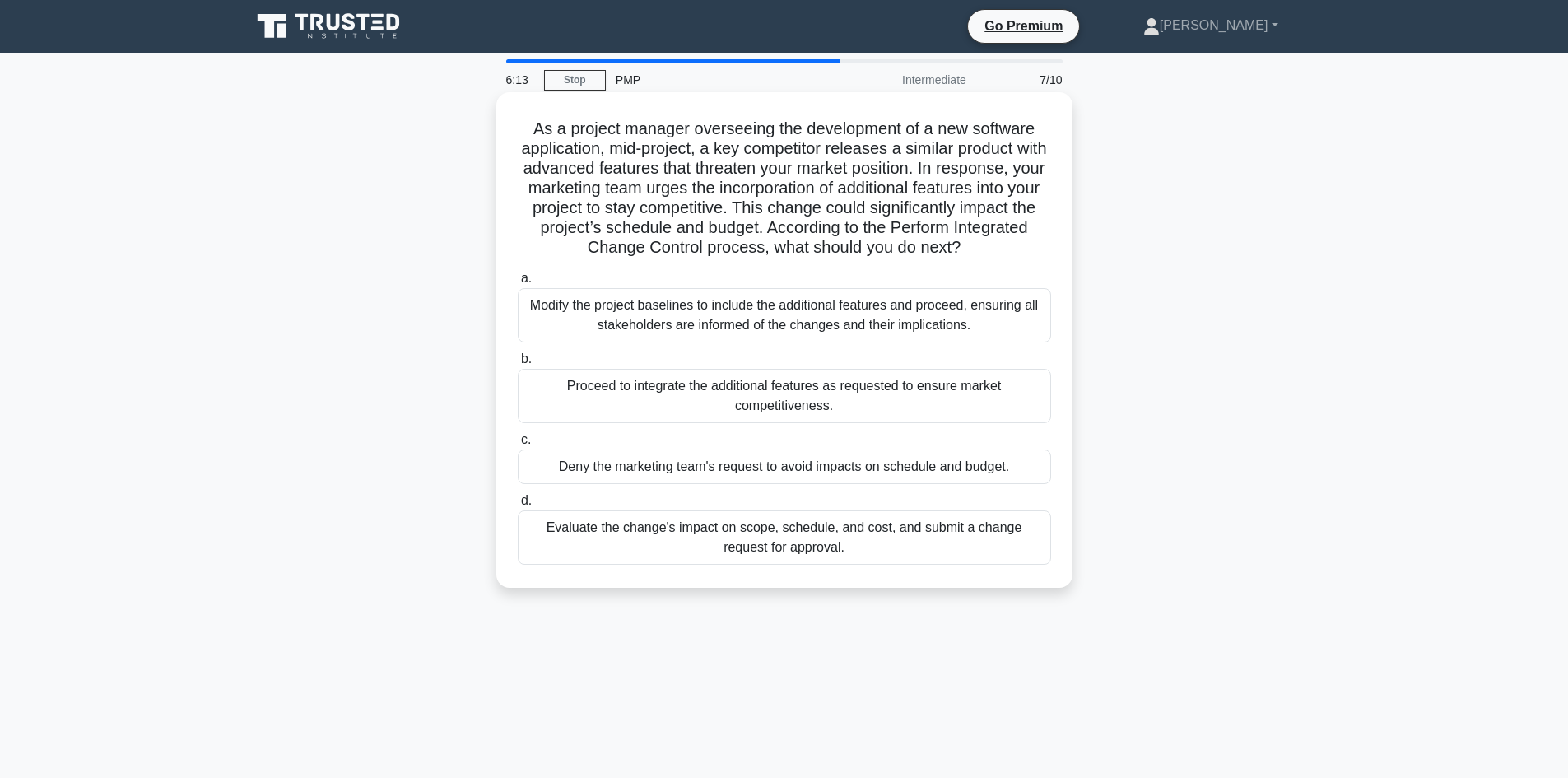
click at [843, 537] on div "Evaluate the change's impact on scope, schedule, and cost, and submit a change …" at bounding box center [785, 537] width 534 height 54
click at [518, 506] on input "d. Evaluate the change's impact on scope, schedule, and cost, and submit a chan…" at bounding box center [518, 500] width 0 height 11
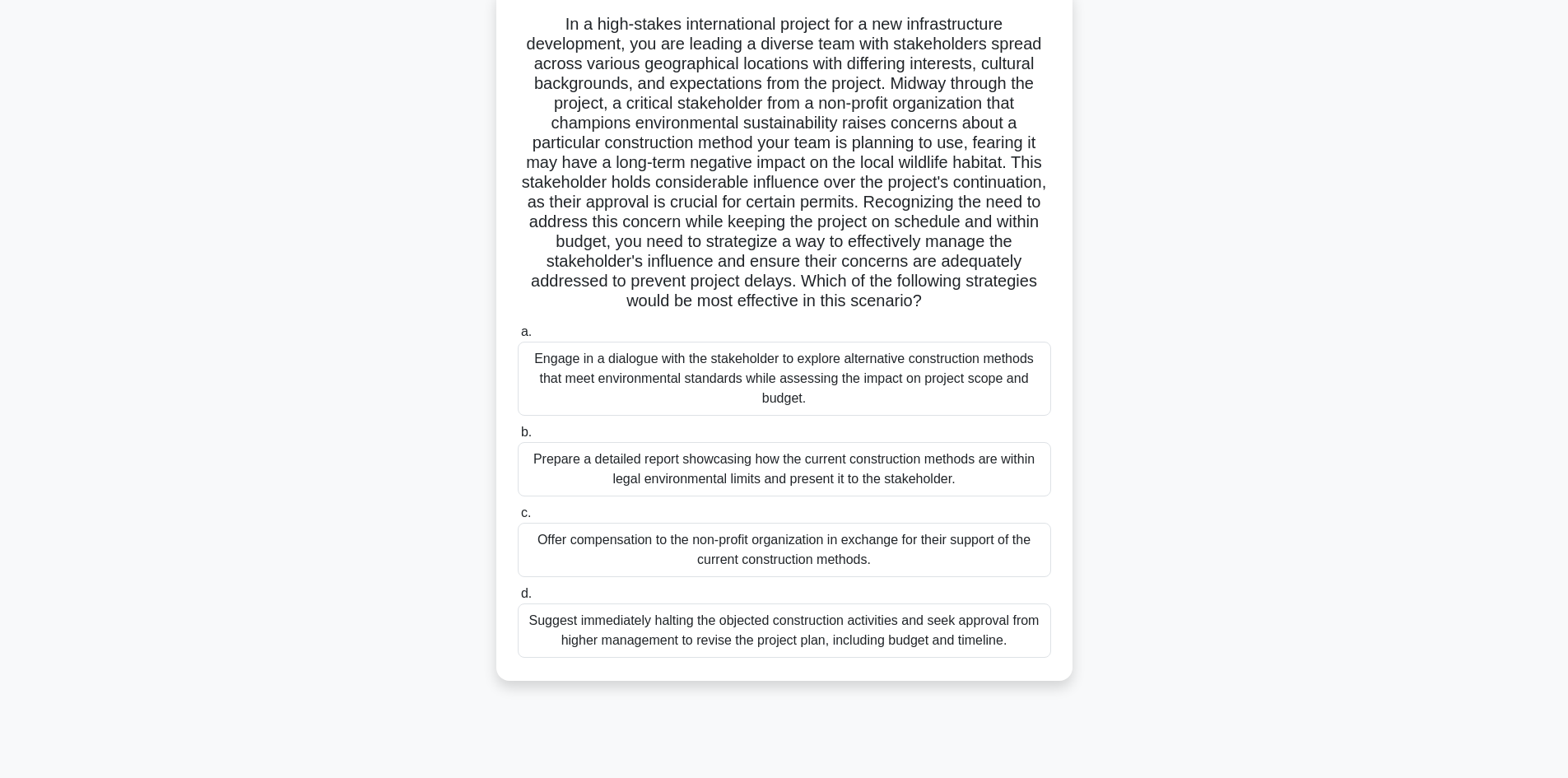
scroll to position [111, 0]
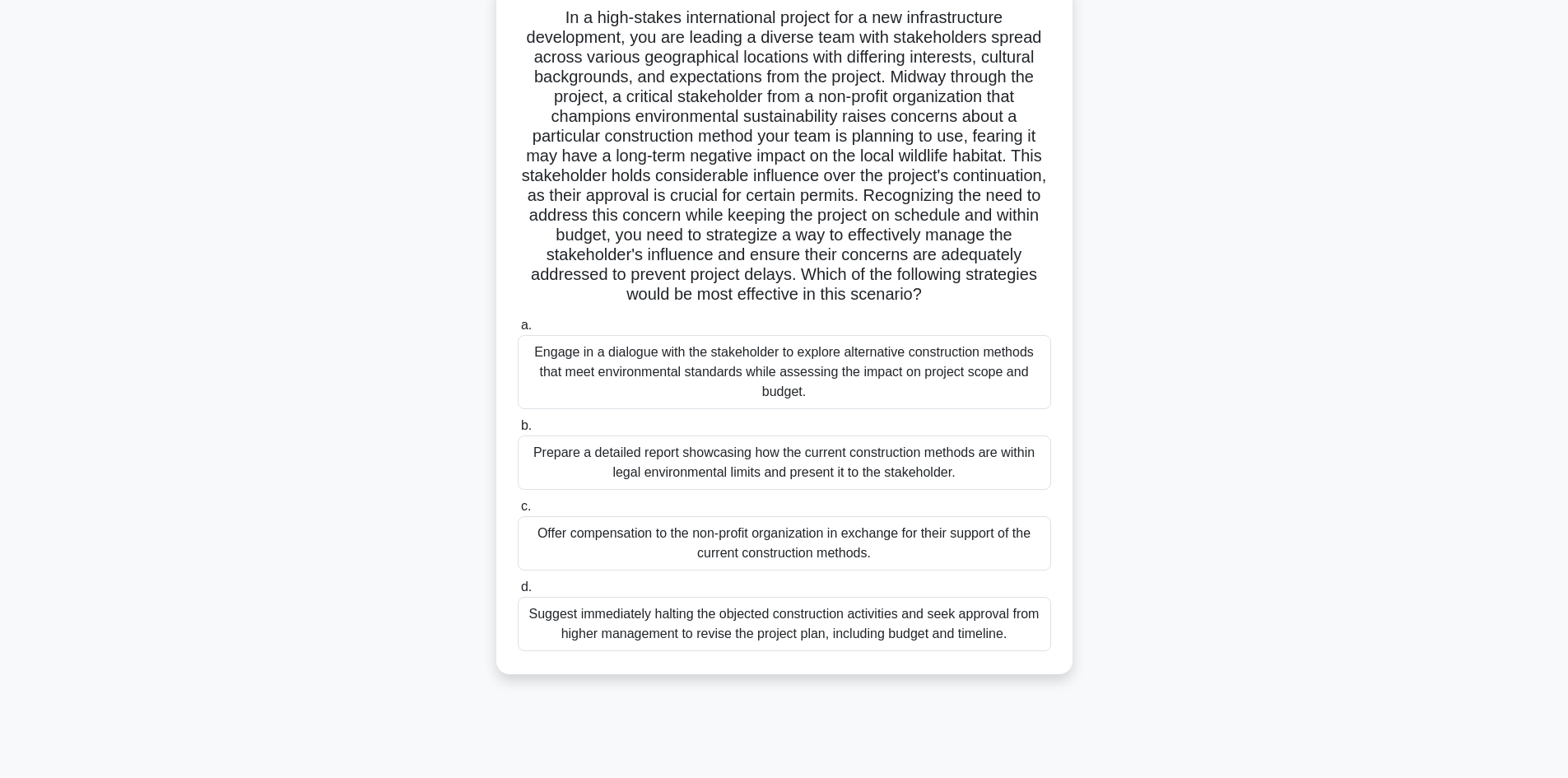
click at [948, 367] on div "Engage in a dialogue with the stakeholder to explore alternative construction m…" at bounding box center [785, 372] width 534 height 74
click at [518, 331] on input "a. Engage in a dialogue with the stakeholder to explore alternative constructio…" at bounding box center [518, 324] width 0 height 11
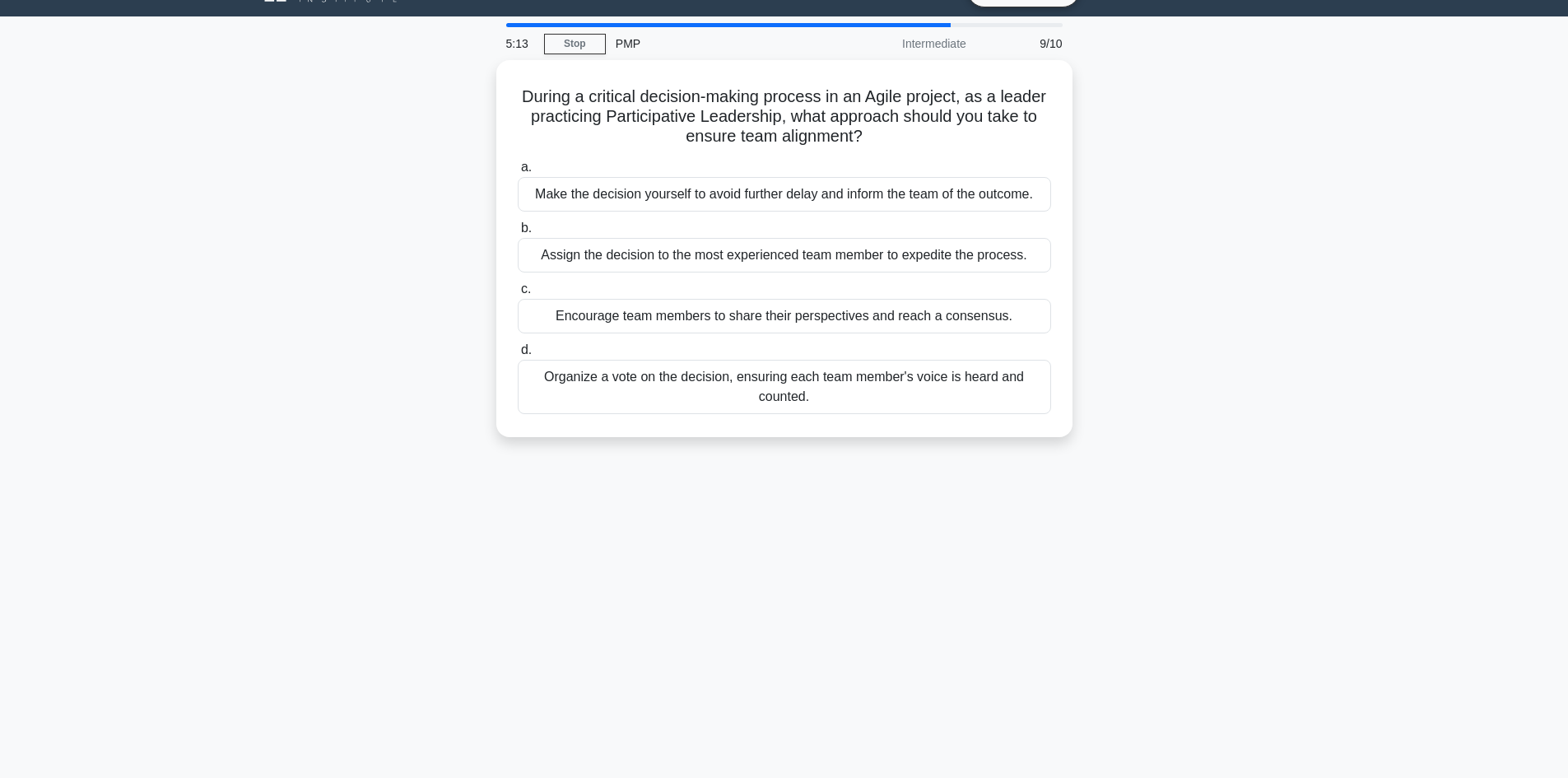
scroll to position [0, 0]
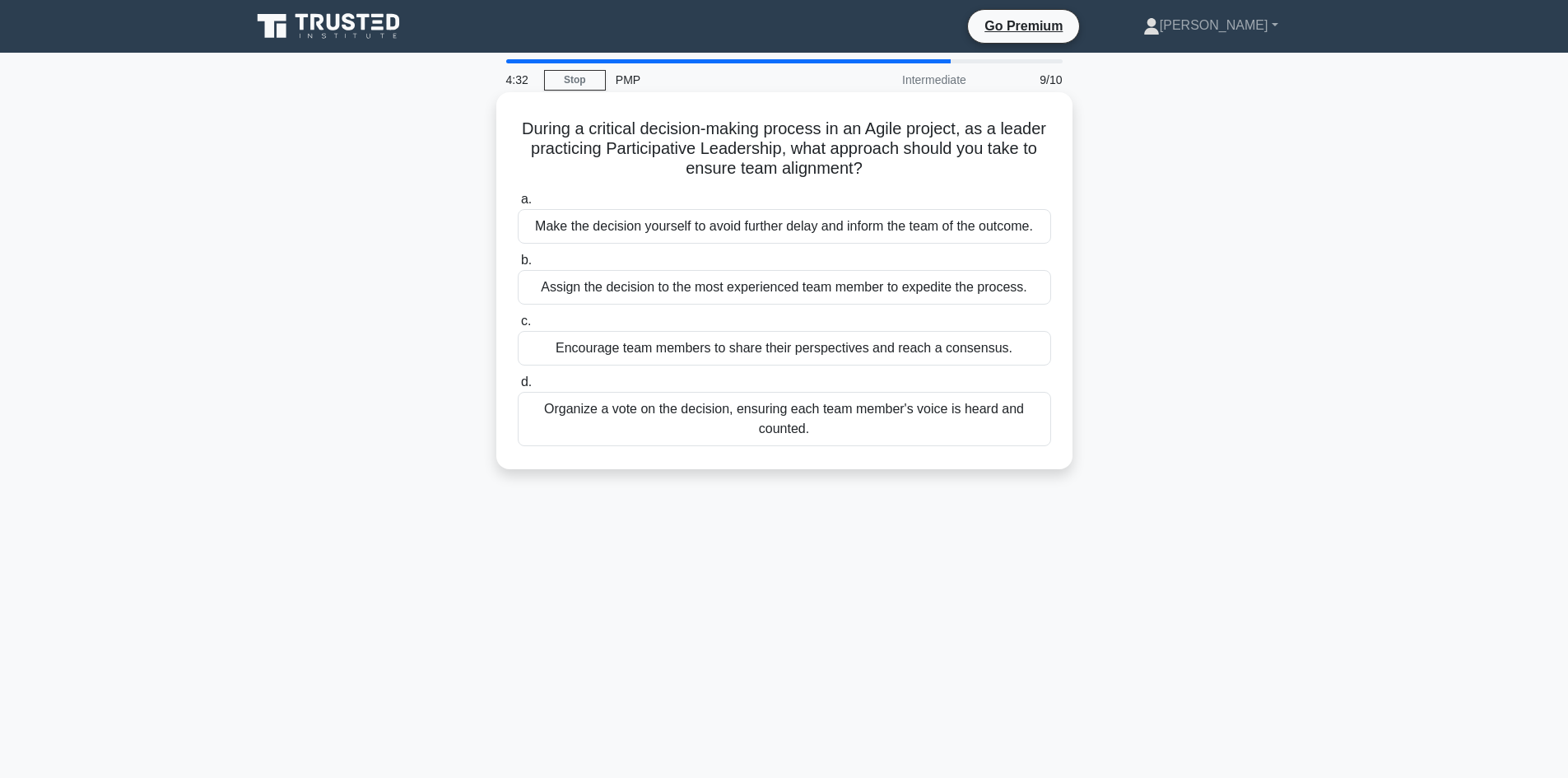
click at [629, 348] on div "Encourage team members to share their perspectives and reach a consensus." at bounding box center [785, 349] width 534 height 35
click at [518, 326] on input "c. Encourage team members to share their perspectives and reach a consensus." at bounding box center [518, 321] width 0 height 11
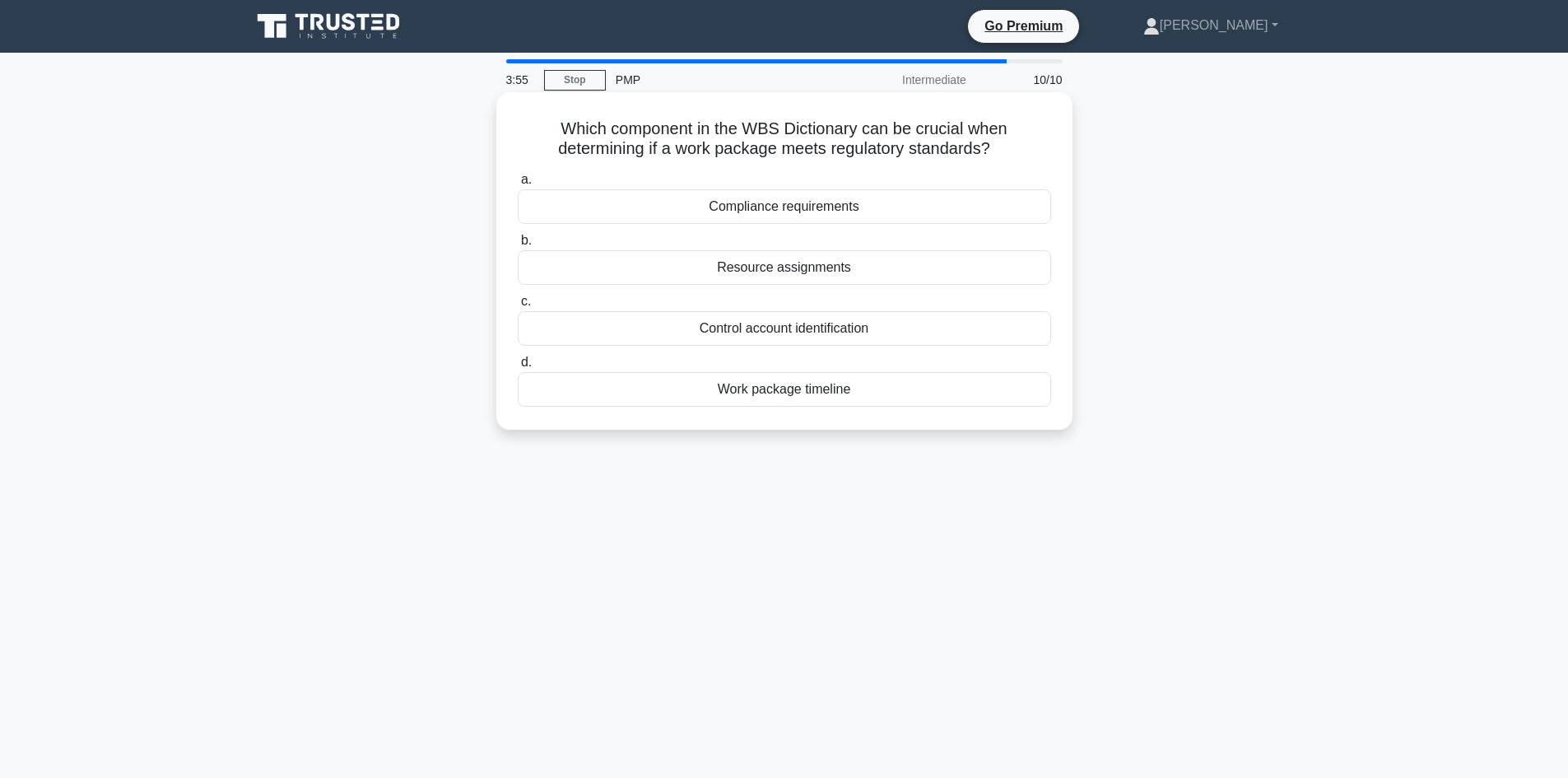
click at [863, 206] on div "Compliance requirements" at bounding box center [785, 207] width 534 height 35
click at [518, 185] on input "a. Compliance requirements" at bounding box center [518, 179] width 0 height 11
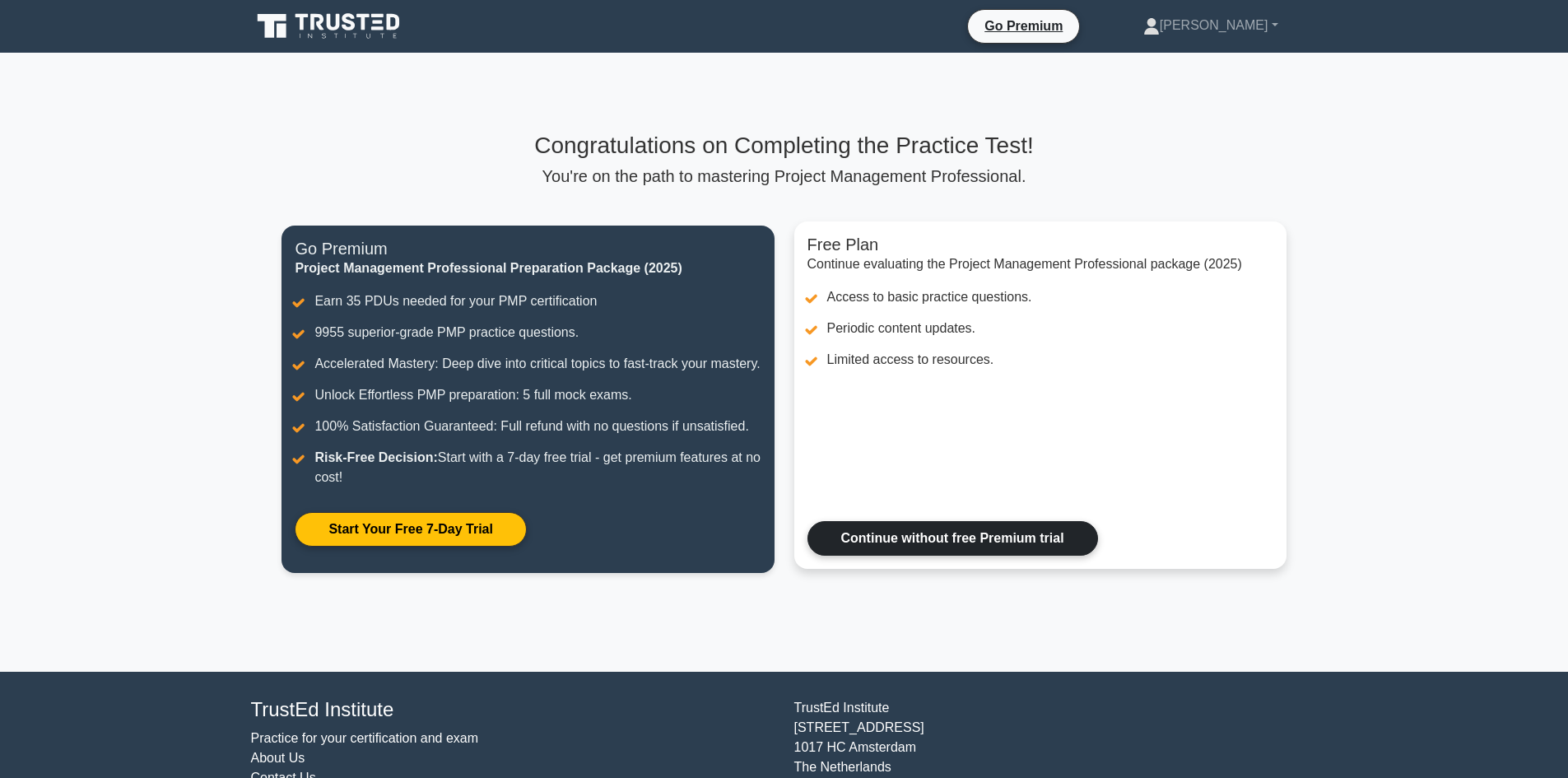
click at [899, 555] on link "Continue without free Premium trial" at bounding box center [953, 538] width 291 height 35
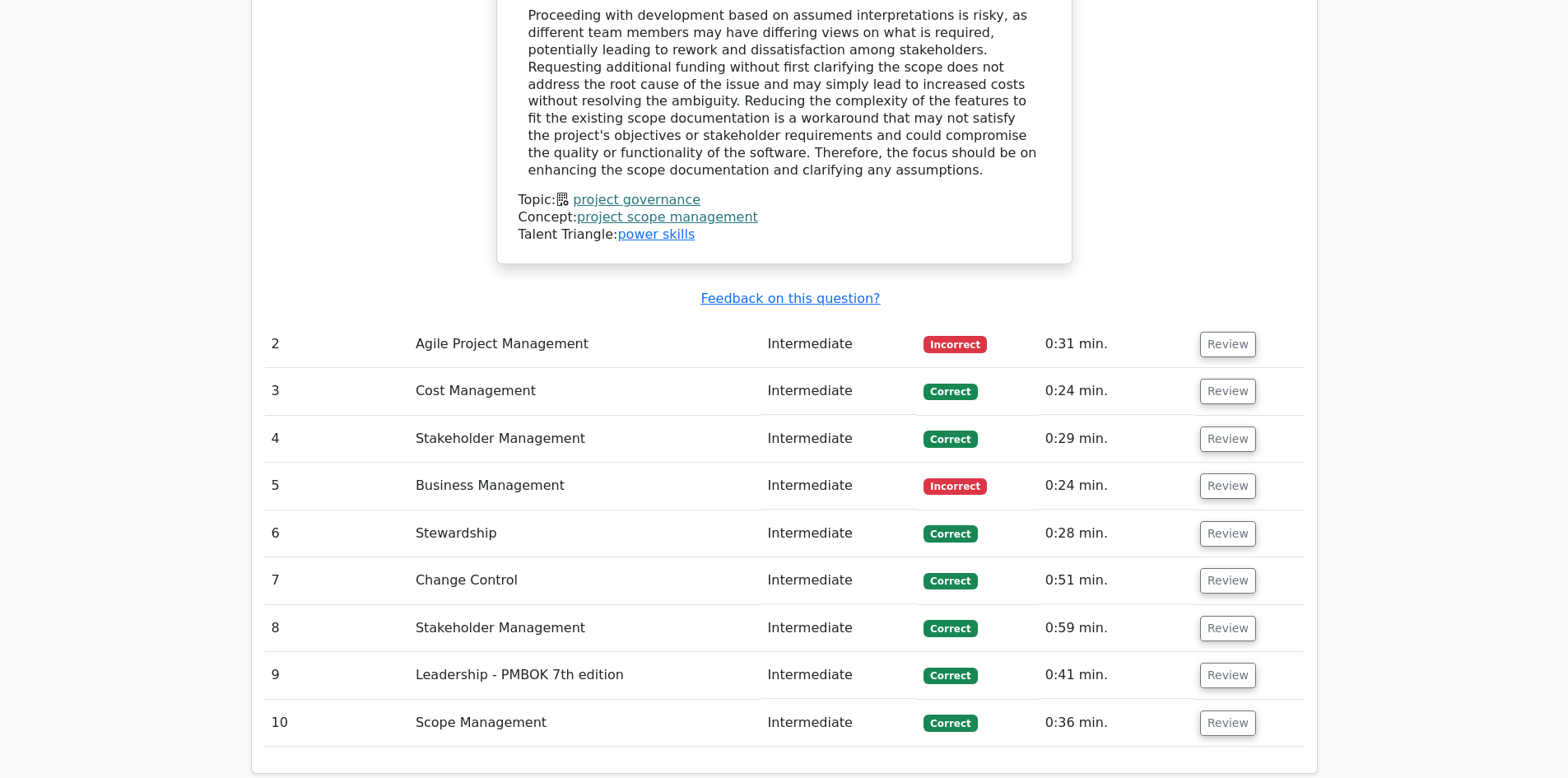
scroll to position [2140, 0]
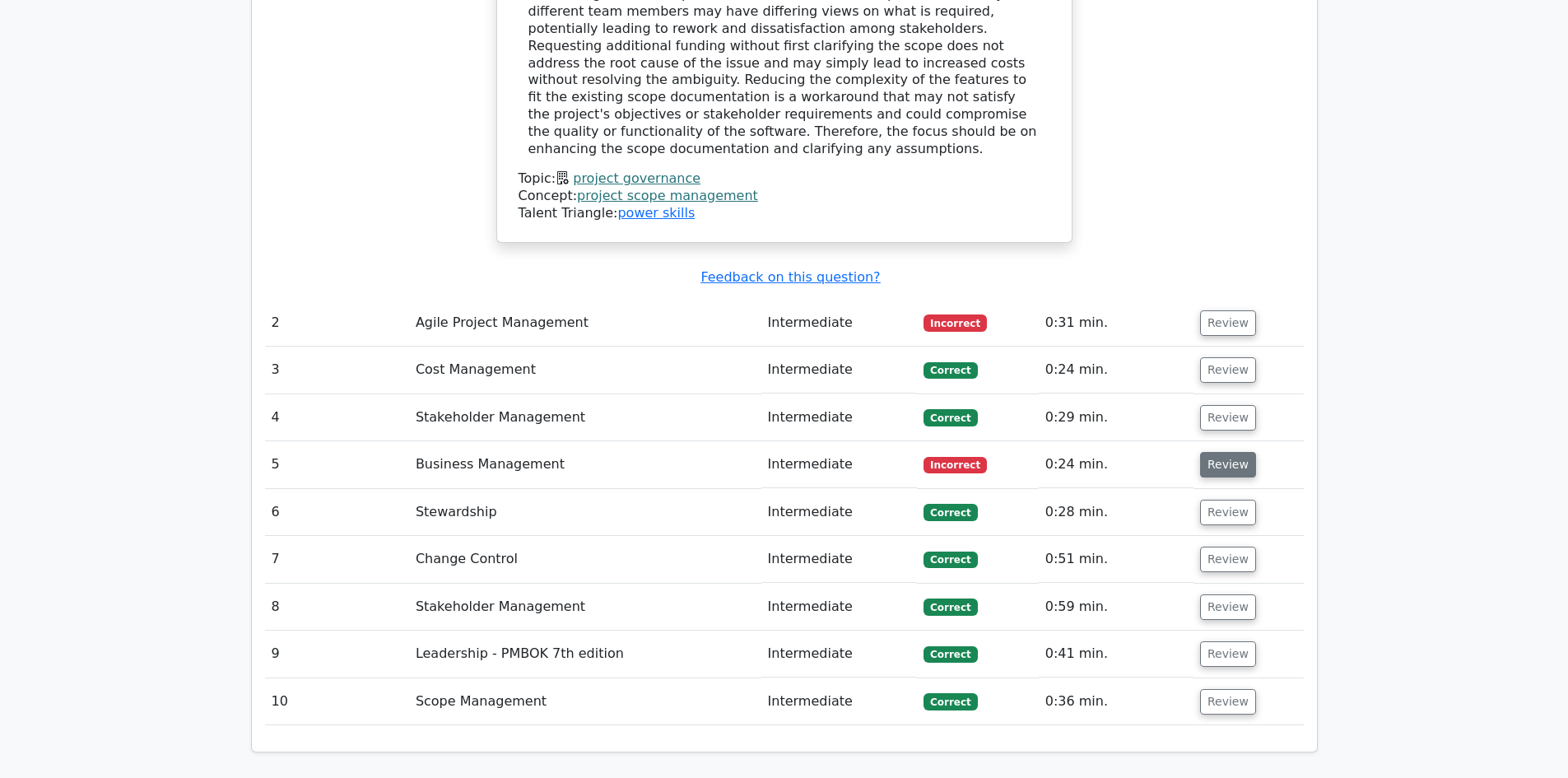
click at [1216, 452] on button "Review" at bounding box center [1228, 464] width 56 height 25
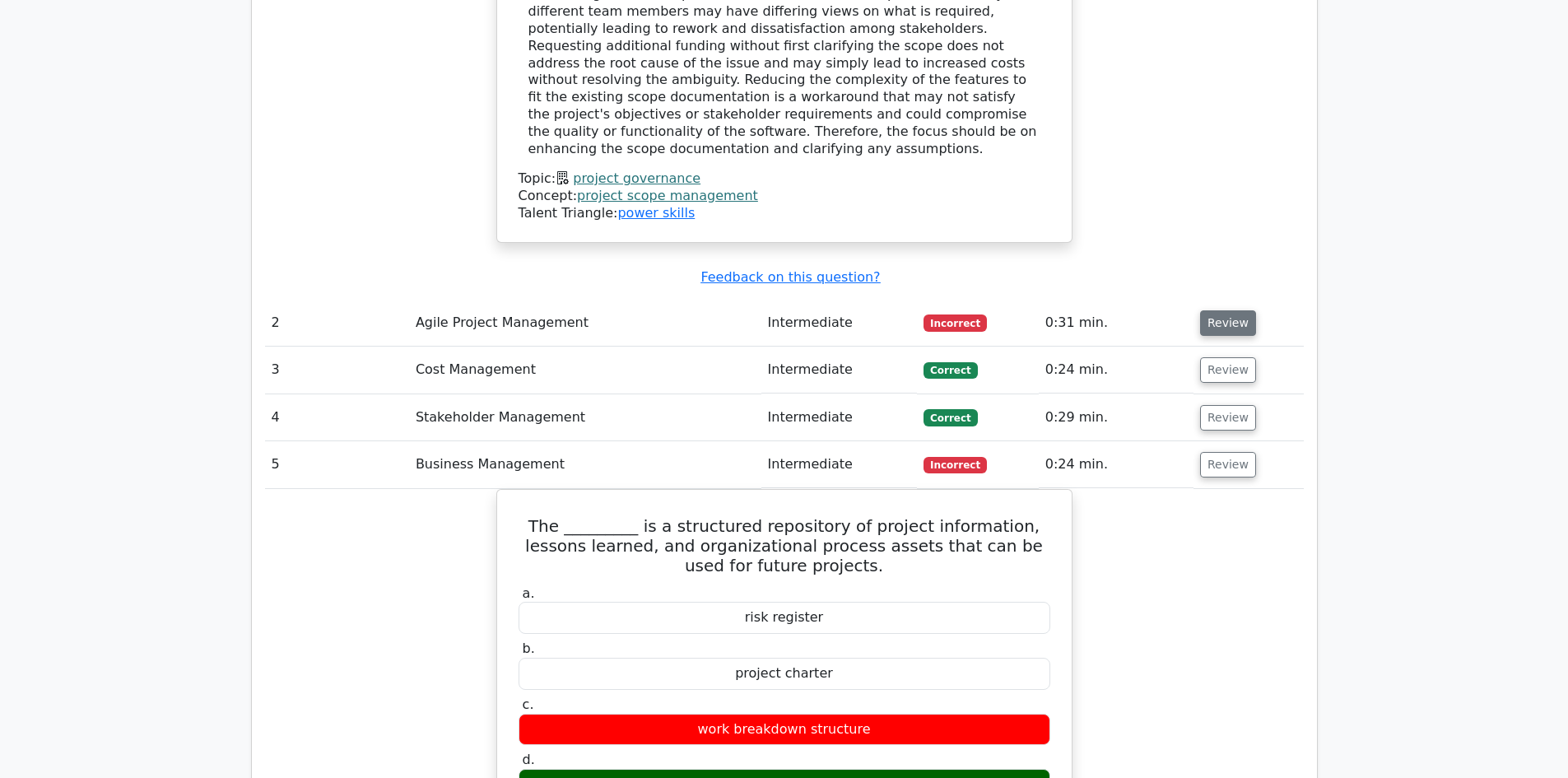
click at [1216, 310] on button "Review" at bounding box center [1228, 323] width 56 height 25
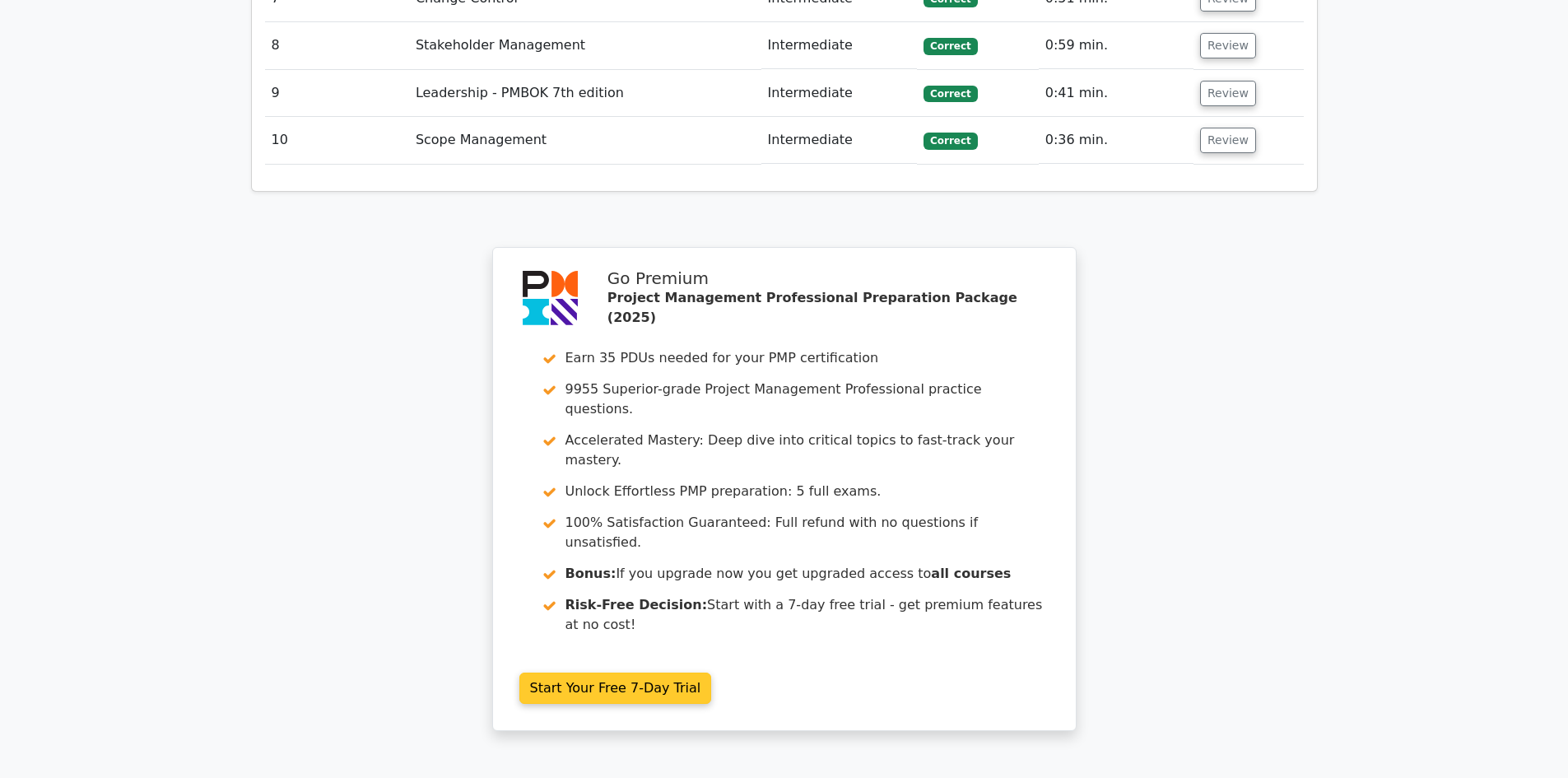
scroll to position [4474, 0]
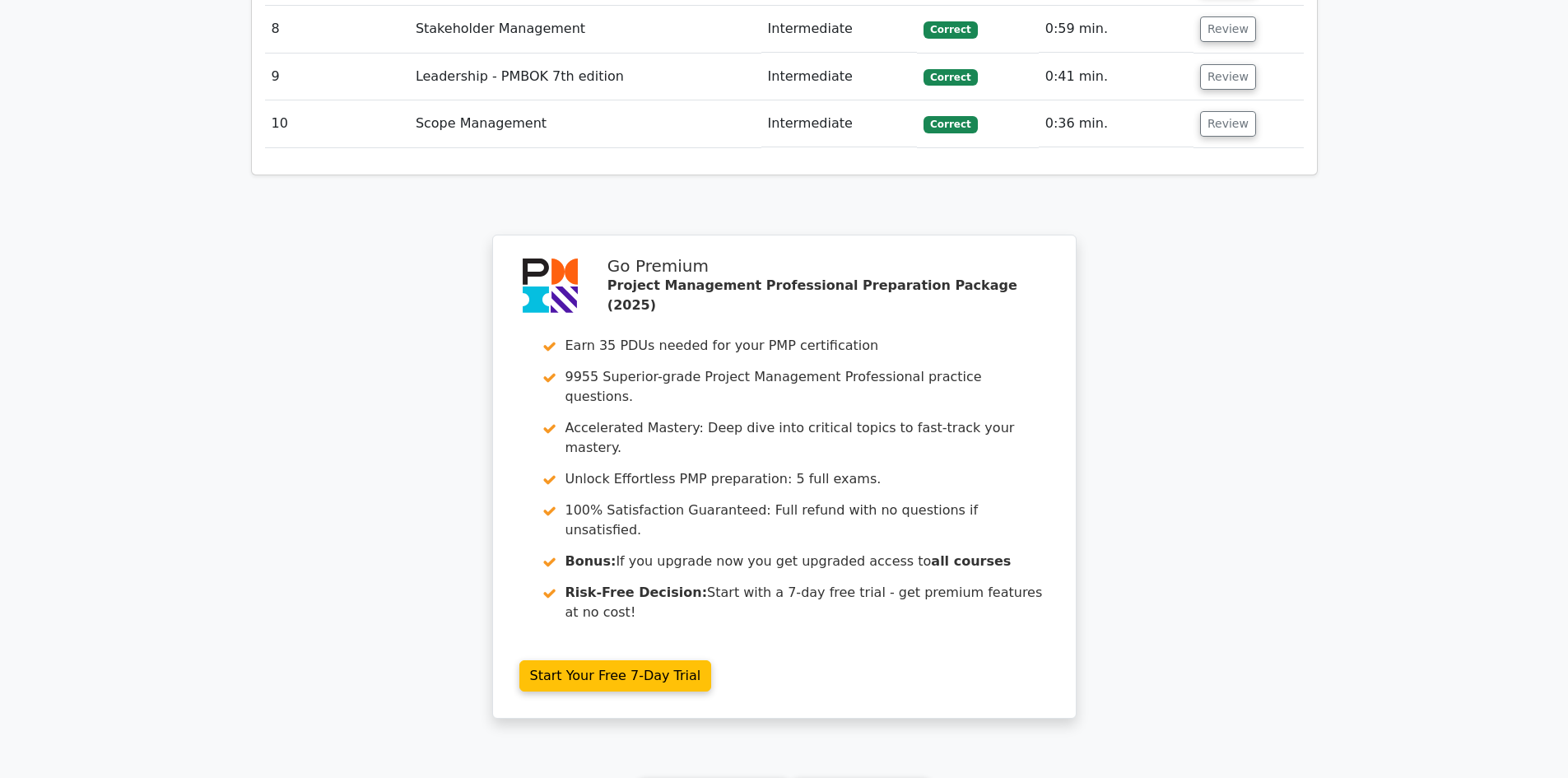
click at [731, 777] on link "Continue practicing" at bounding box center [714, 793] width 150 height 31
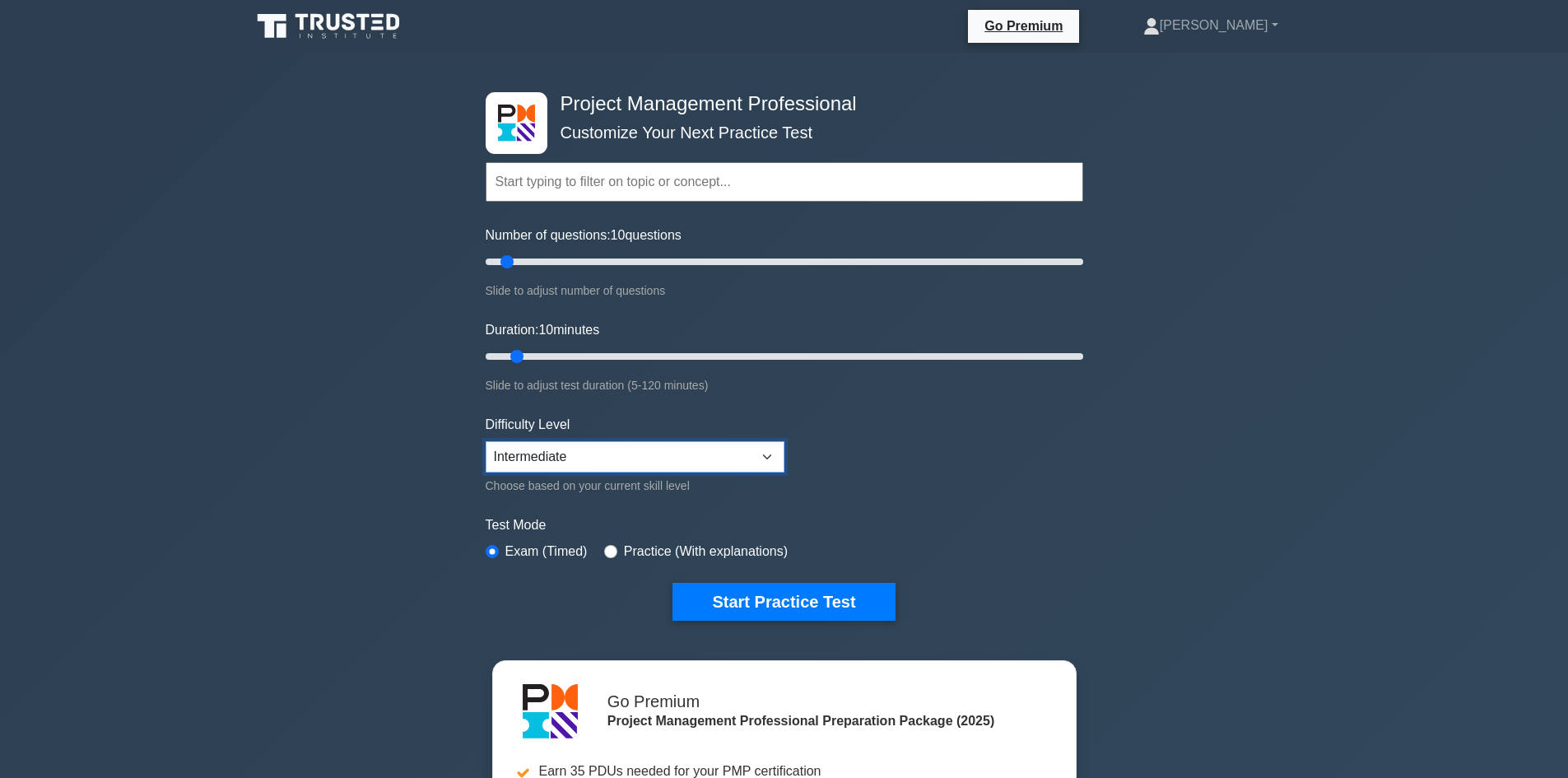
click at [654, 452] on select "Beginner Intermediate Expert" at bounding box center [635, 456] width 299 height 31
select select "expert"
click at [485, 441] on select "Beginner Intermediate Expert" at bounding box center [635, 456] width 299 height 31
click at [816, 603] on button "Start Practice Test" at bounding box center [783, 601] width 222 height 38
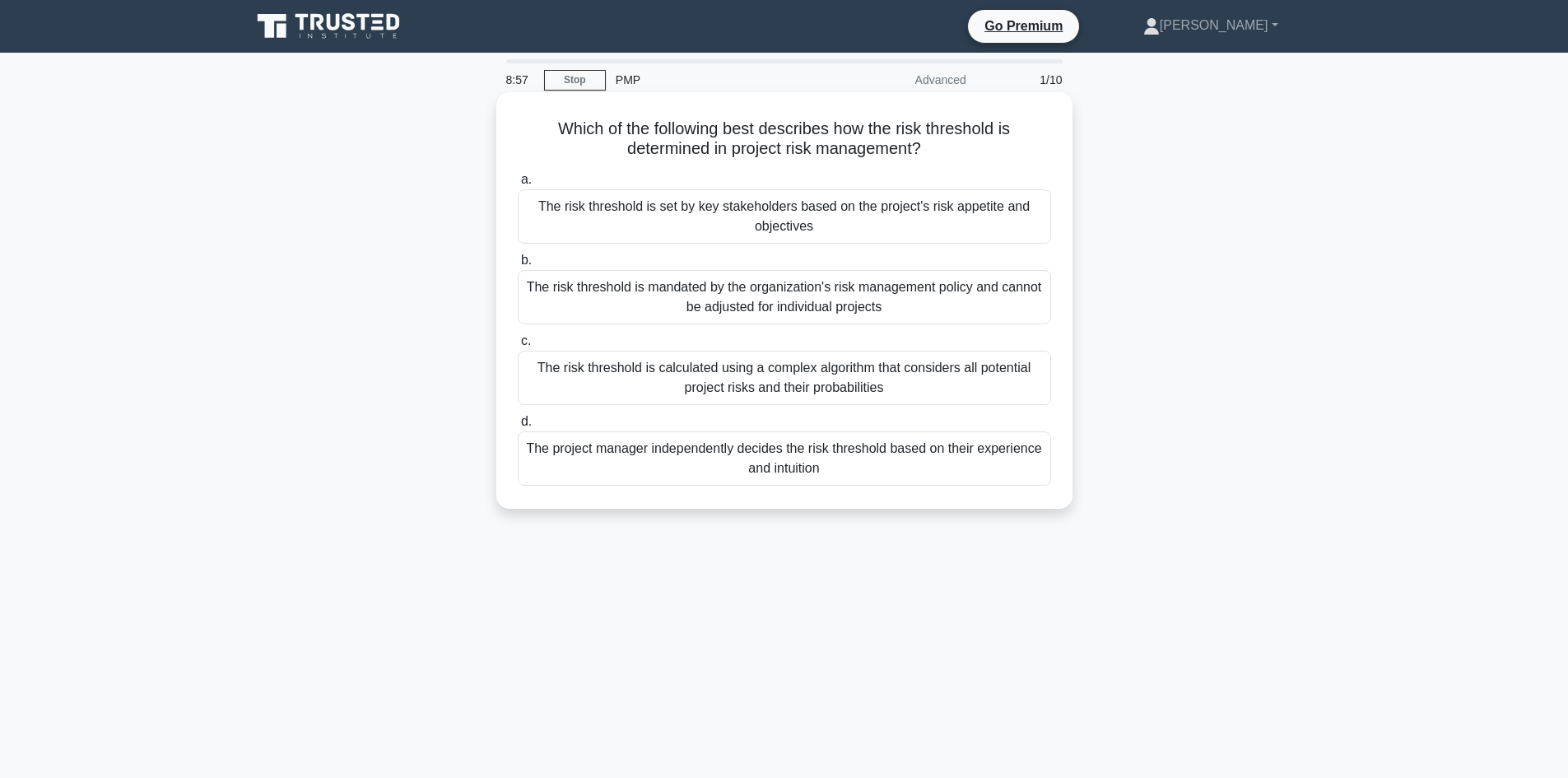
click at [746, 383] on div "The risk threshold is calculated using a complex algorithm that considers all p…" at bounding box center [785, 377] width 534 height 54
click at [518, 347] on input "c. The risk threshold is calculated using a complex algorithm that considers al…" at bounding box center [518, 341] width 0 height 11
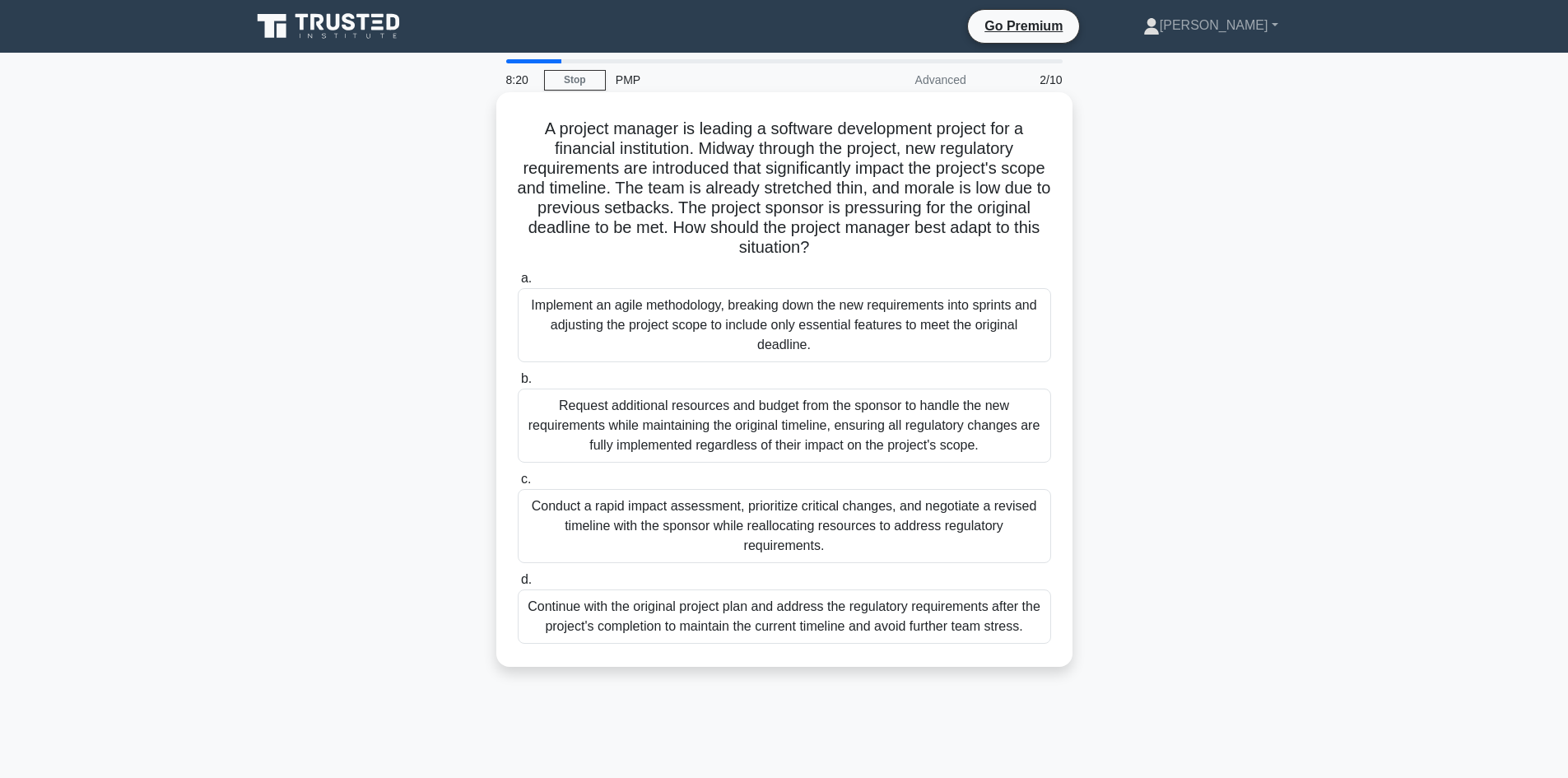
click at [730, 311] on div "Implement an agile methodology, breaking down the new requirements into sprints…" at bounding box center [785, 324] width 534 height 74
click at [518, 284] on input "a. Implement an agile methodology, breaking down the new requirements into spri…" at bounding box center [518, 278] width 0 height 11
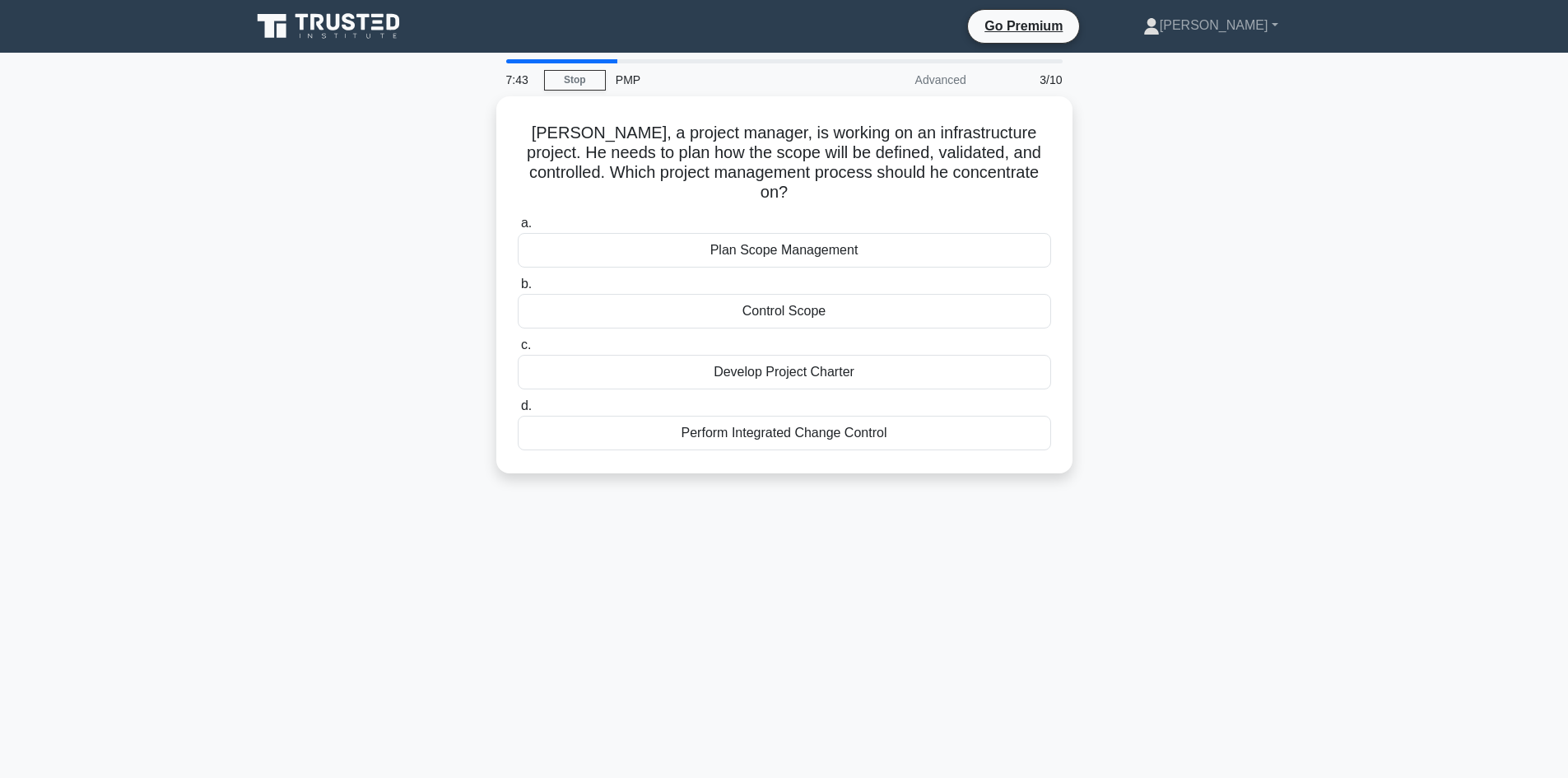
drag, startPoint x: 900, startPoint y: 234, endPoint x: 1272, endPoint y: 213, distance: 372.6
click at [1272, 213] on div "Peter, a project manager, is working on an infrastructure project. He needs to …" at bounding box center [784, 295] width 1086 height 397
click at [805, 350] on div "Develop Project Charter" at bounding box center [785, 368] width 534 height 35
click at [518, 347] on input "c. Develop Project Charter" at bounding box center [518, 341] width 0 height 11
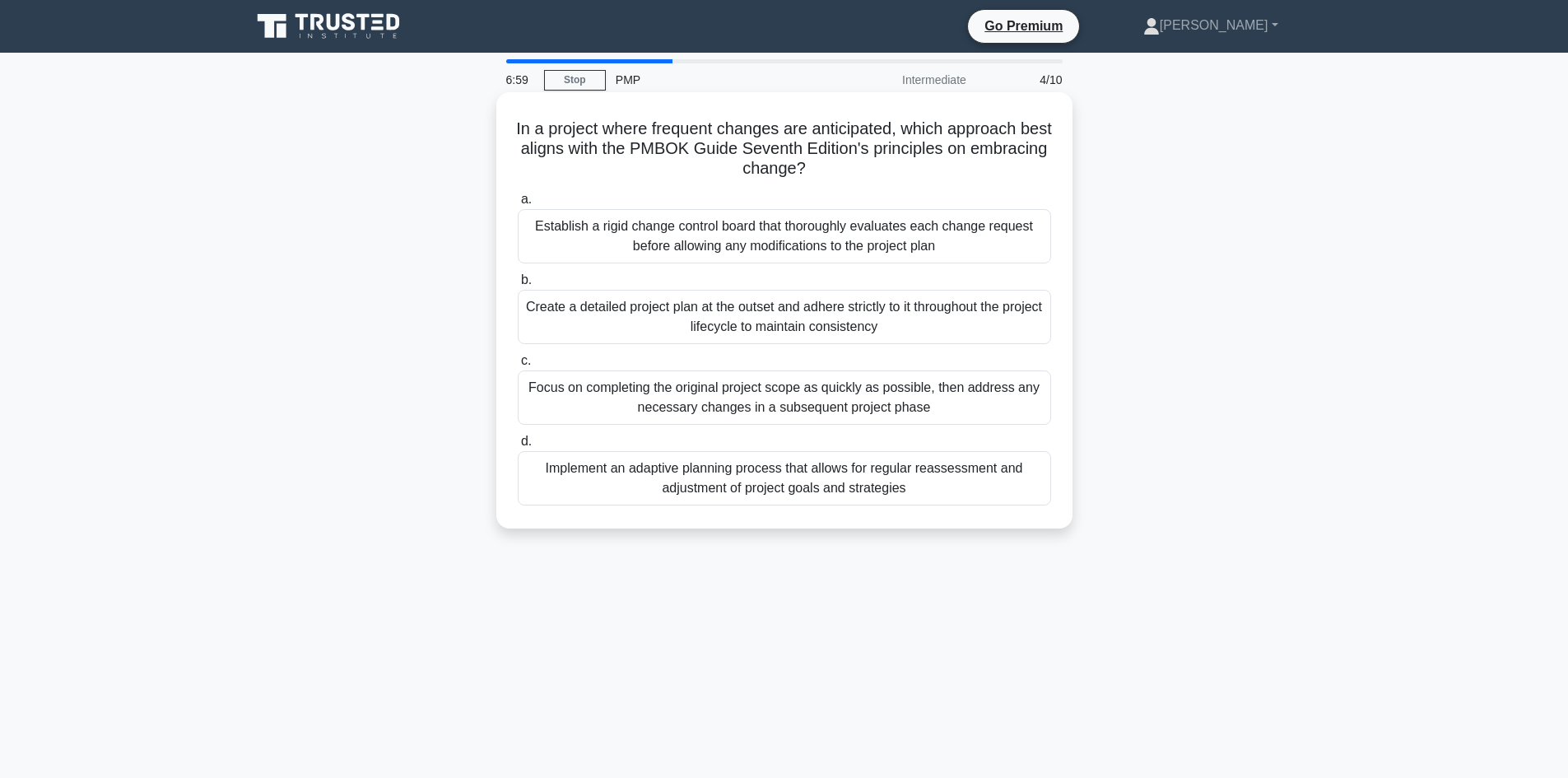
click at [793, 488] on div "Implement an adaptive planning process that allows for regular reassessment and…" at bounding box center [785, 478] width 534 height 54
click at [518, 447] on input "d. Implement an adaptive planning process that allows for regular reassessment …" at bounding box center [518, 441] width 0 height 11
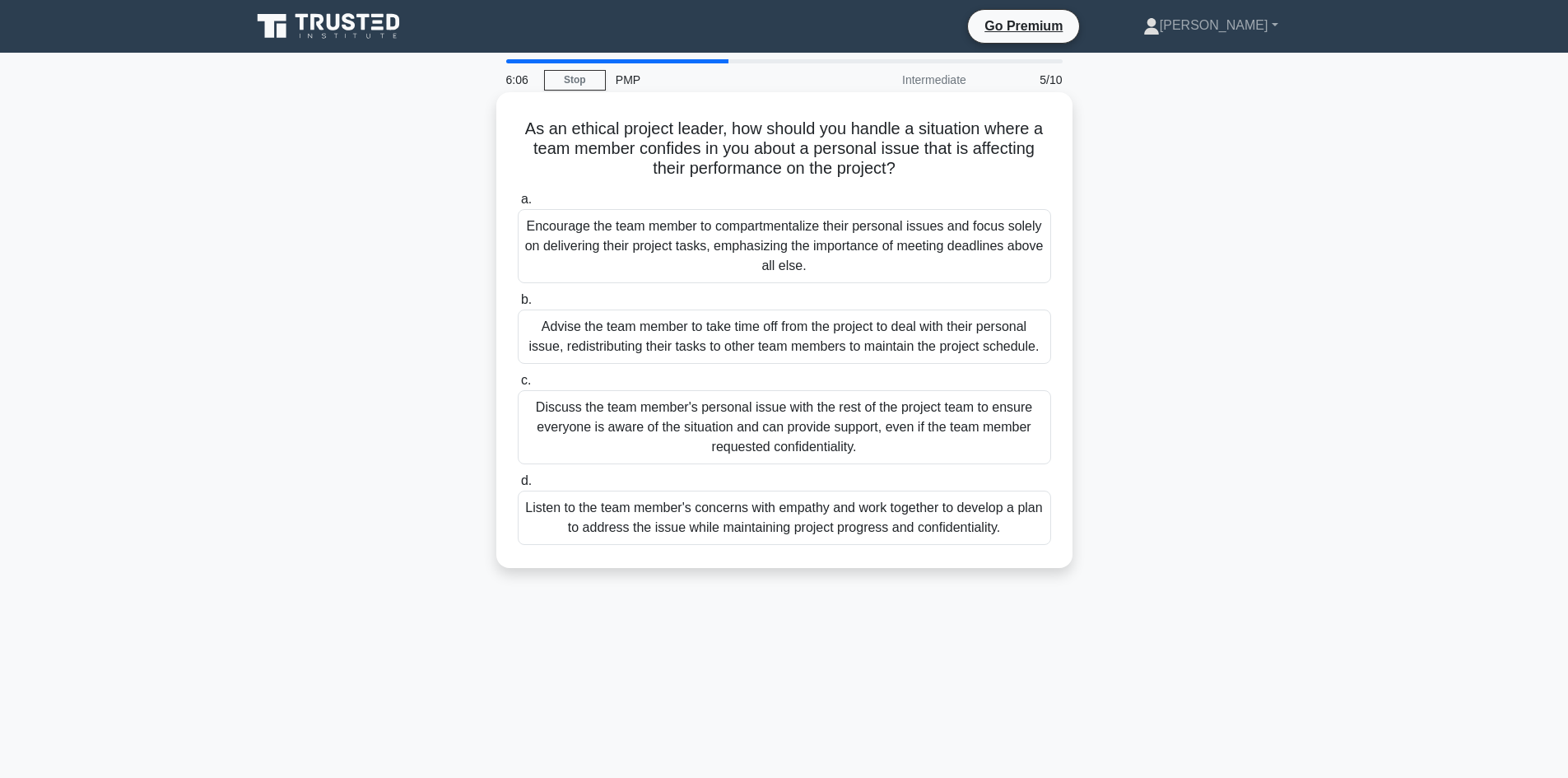
click at [752, 525] on div "Listen to the team member's concerns with empathy and work together to develop …" at bounding box center [785, 517] width 534 height 54
click at [518, 486] on input "d. Listen to the team member's concerns with empathy and work together to devel…" at bounding box center [518, 480] width 0 height 11
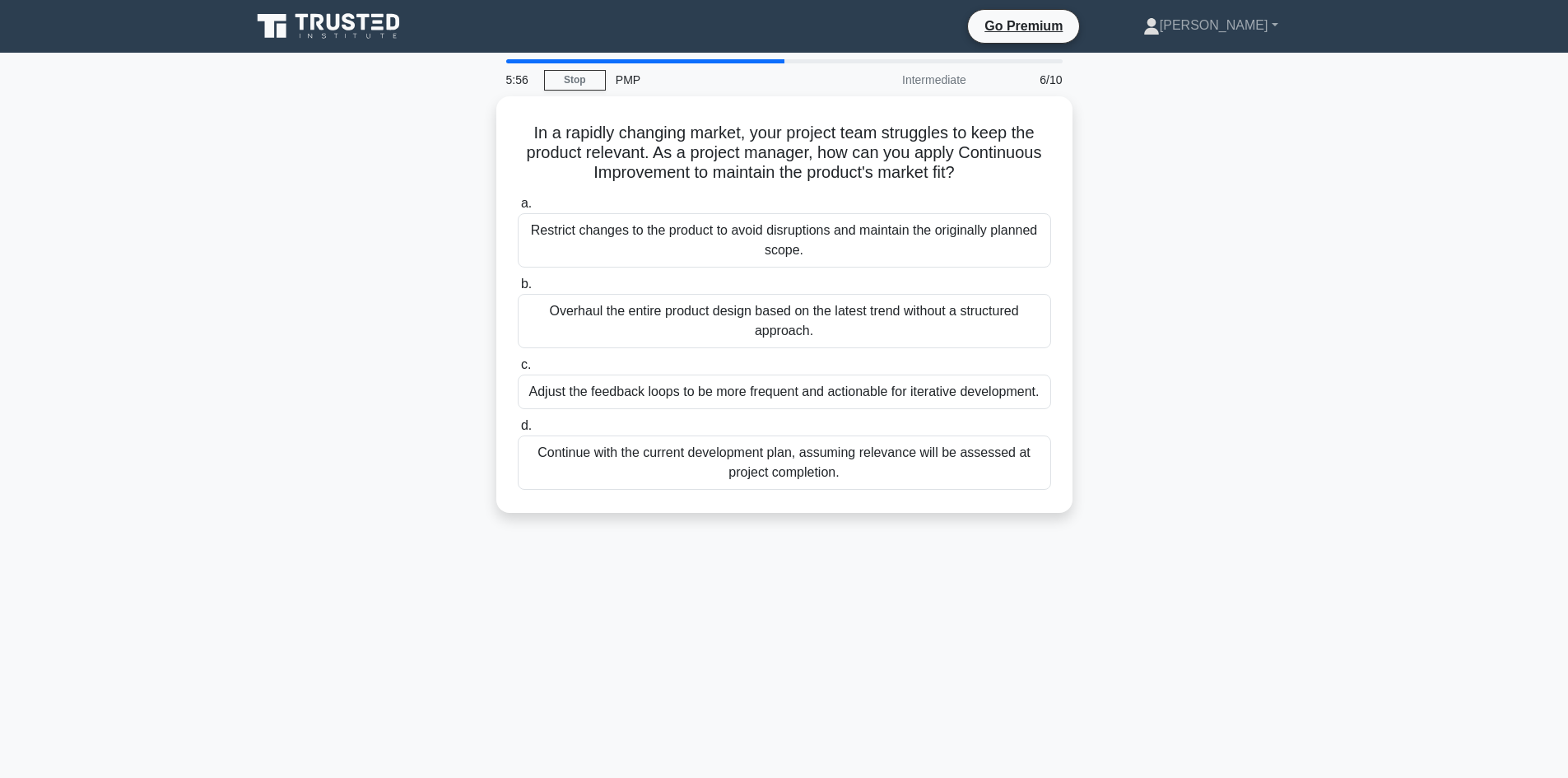
drag, startPoint x: 751, startPoint y: 525, endPoint x: 1243, endPoint y: 475, distance: 494.5
click at [1244, 475] on div "In a rapidly changing market, your project team struggles to keep the product r…" at bounding box center [784, 314] width 1086 height 436
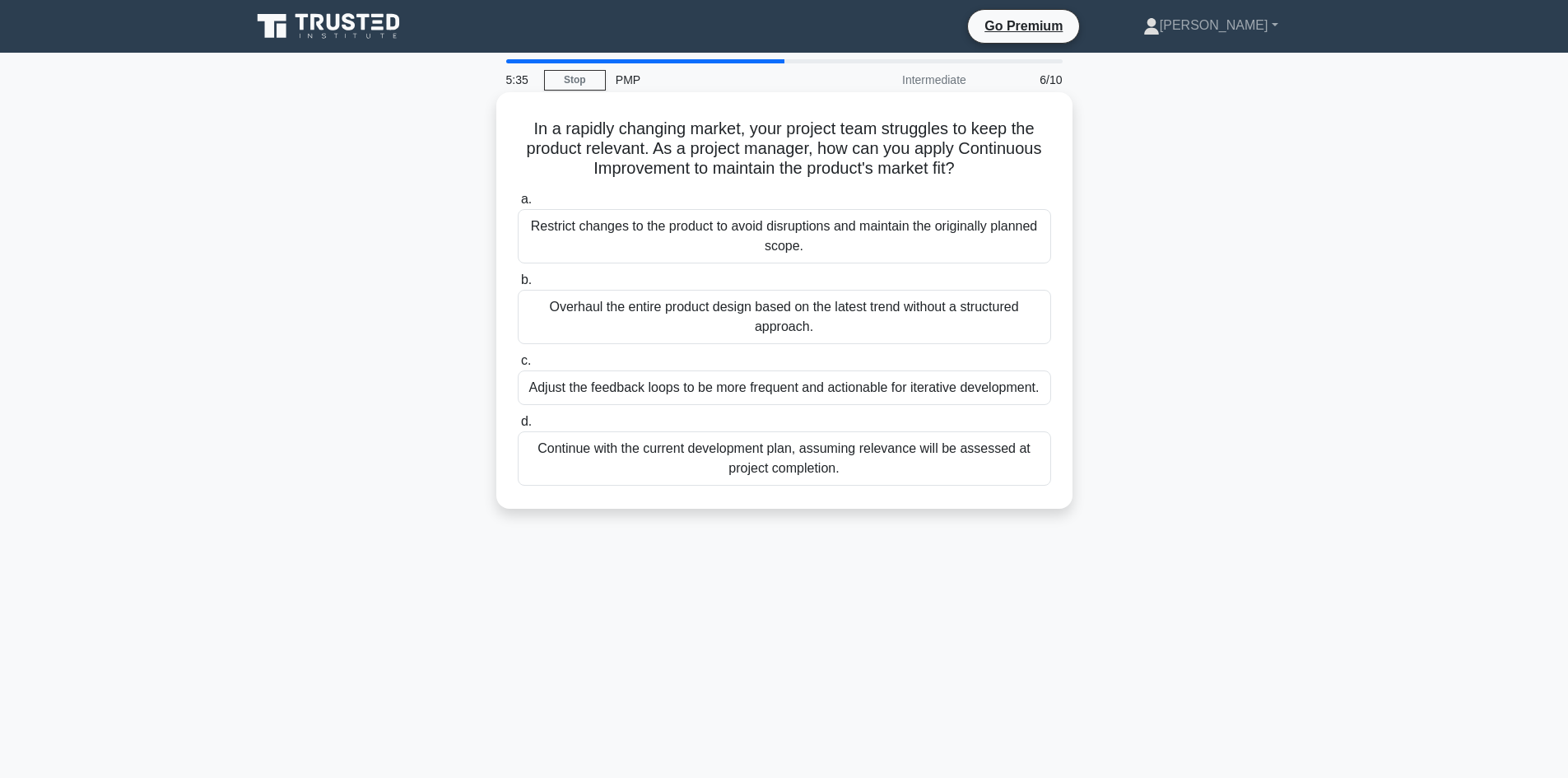
click at [851, 386] on div "Adjust the feedback loops to be more frequent and actionable for iterative deve…" at bounding box center [785, 388] width 534 height 35
click at [518, 366] on input "c. Adjust the feedback loops to be more frequent and actionable for iterative d…" at bounding box center [518, 360] width 0 height 11
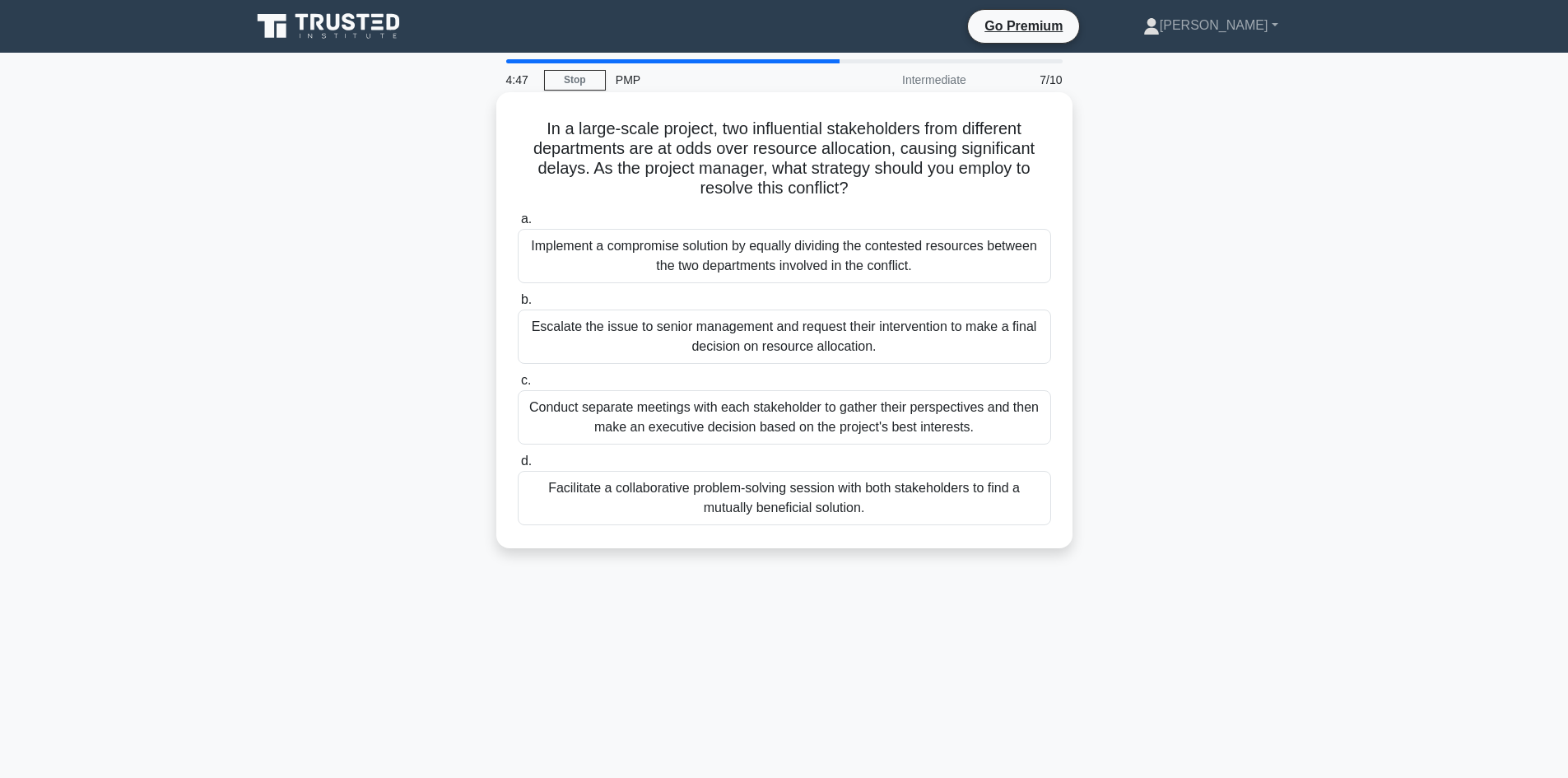
click at [875, 506] on div "Facilitate a collaborative problem-solving session with both stakeholders to fi…" at bounding box center [785, 498] width 534 height 54
click at [518, 467] on input "d. Facilitate a collaborative problem-solving session with both stakeholders to…" at bounding box center [518, 460] width 0 height 11
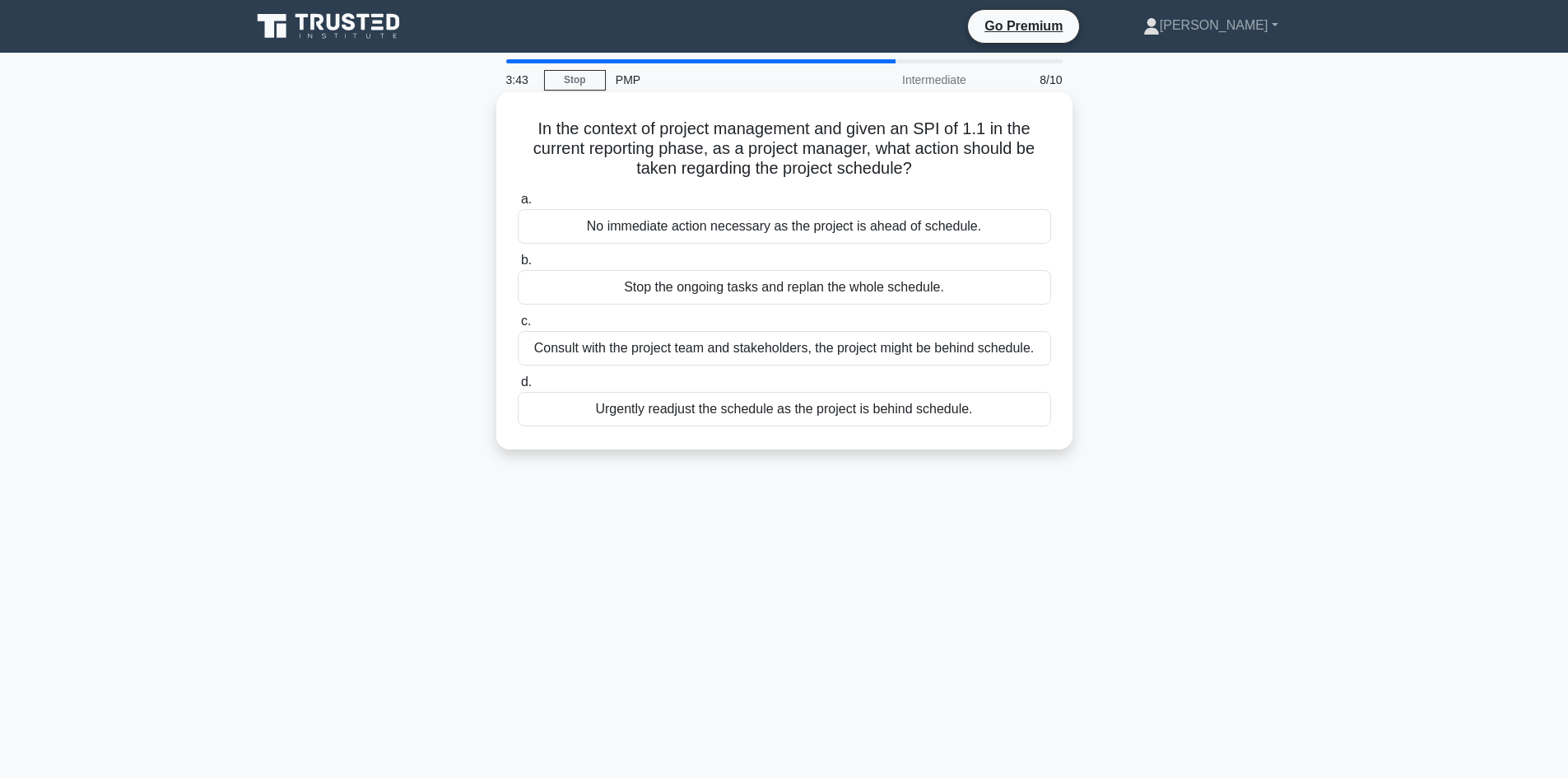
click at [799, 416] on div "Urgently readjust the schedule as the project is behind schedule." at bounding box center [785, 409] width 534 height 35
click at [518, 387] on input "d. Urgently readjust the schedule as the project is behind schedule." at bounding box center [518, 381] width 0 height 11
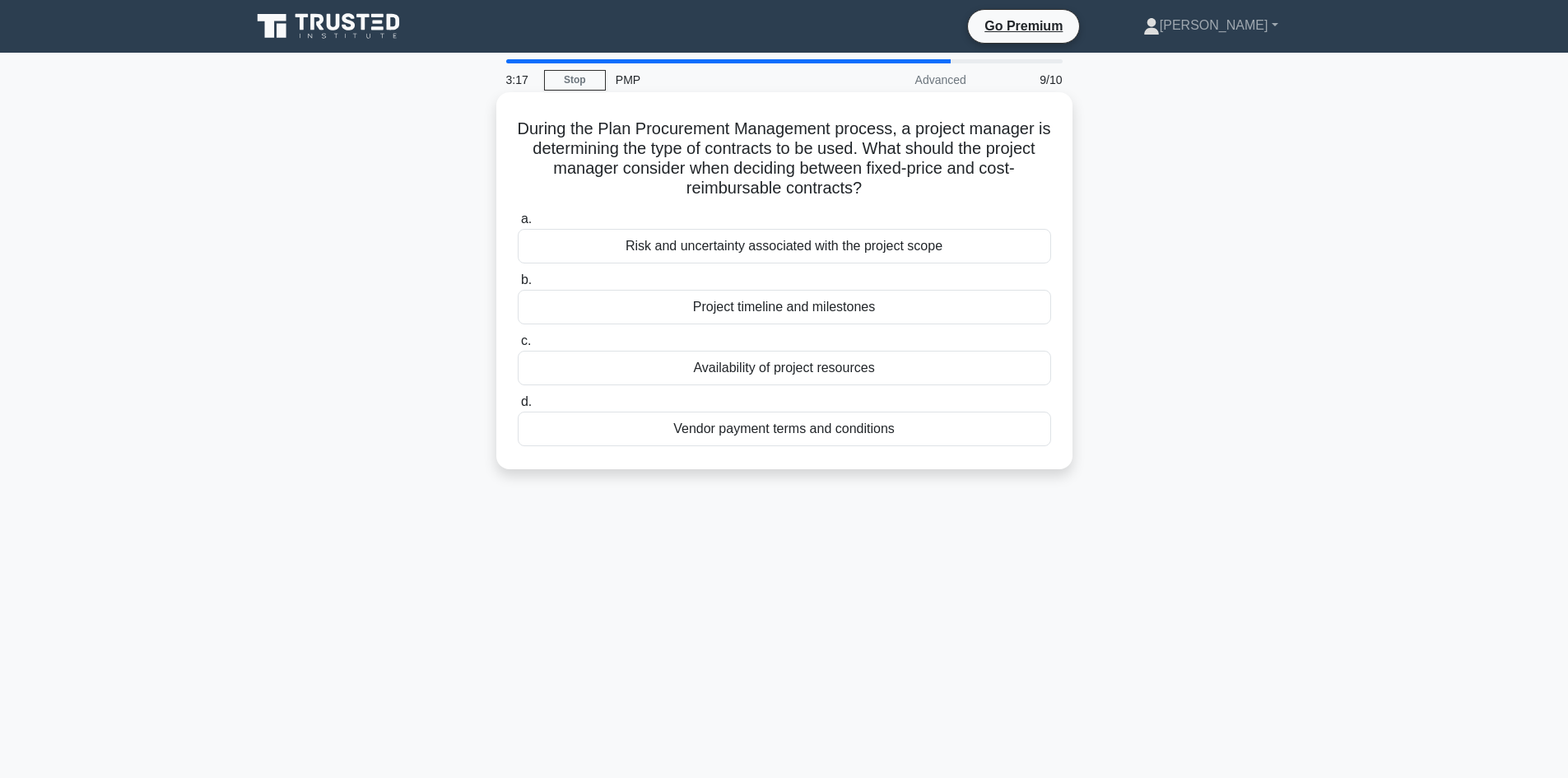
click at [829, 247] on div "Risk and uncertainty associated with the project scope" at bounding box center [785, 246] width 534 height 35
click at [518, 224] on input "a. Risk and uncertainty associated with the project scope" at bounding box center [518, 219] width 0 height 11
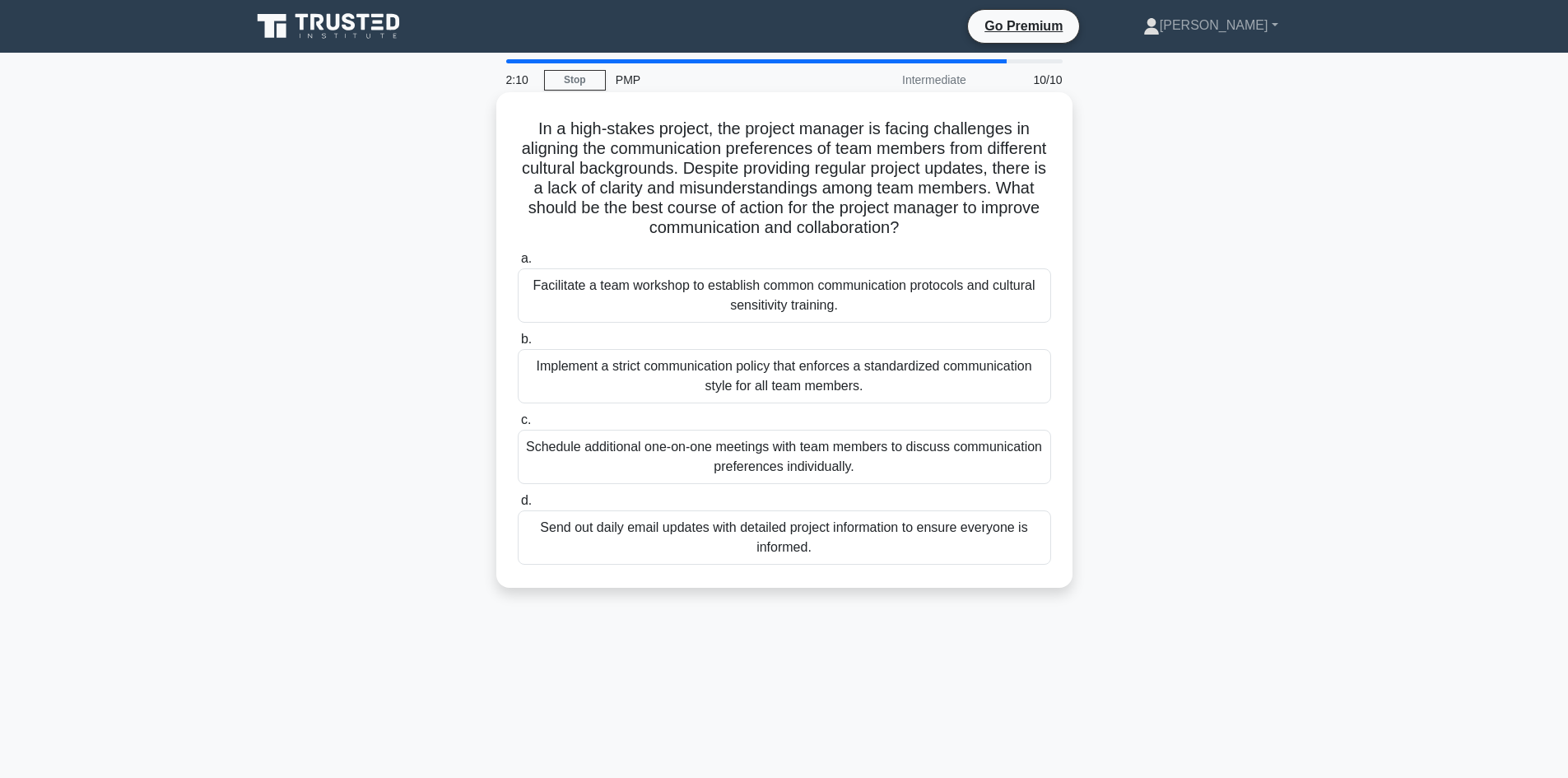
click at [824, 450] on div "Schedule additional one-on-one meetings with team members to discuss communicat…" at bounding box center [785, 456] width 534 height 54
click at [518, 426] on input "c. Schedule additional one-on-one meetings with team members to discuss communi…" at bounding box center [518, 420] width 0 height 11
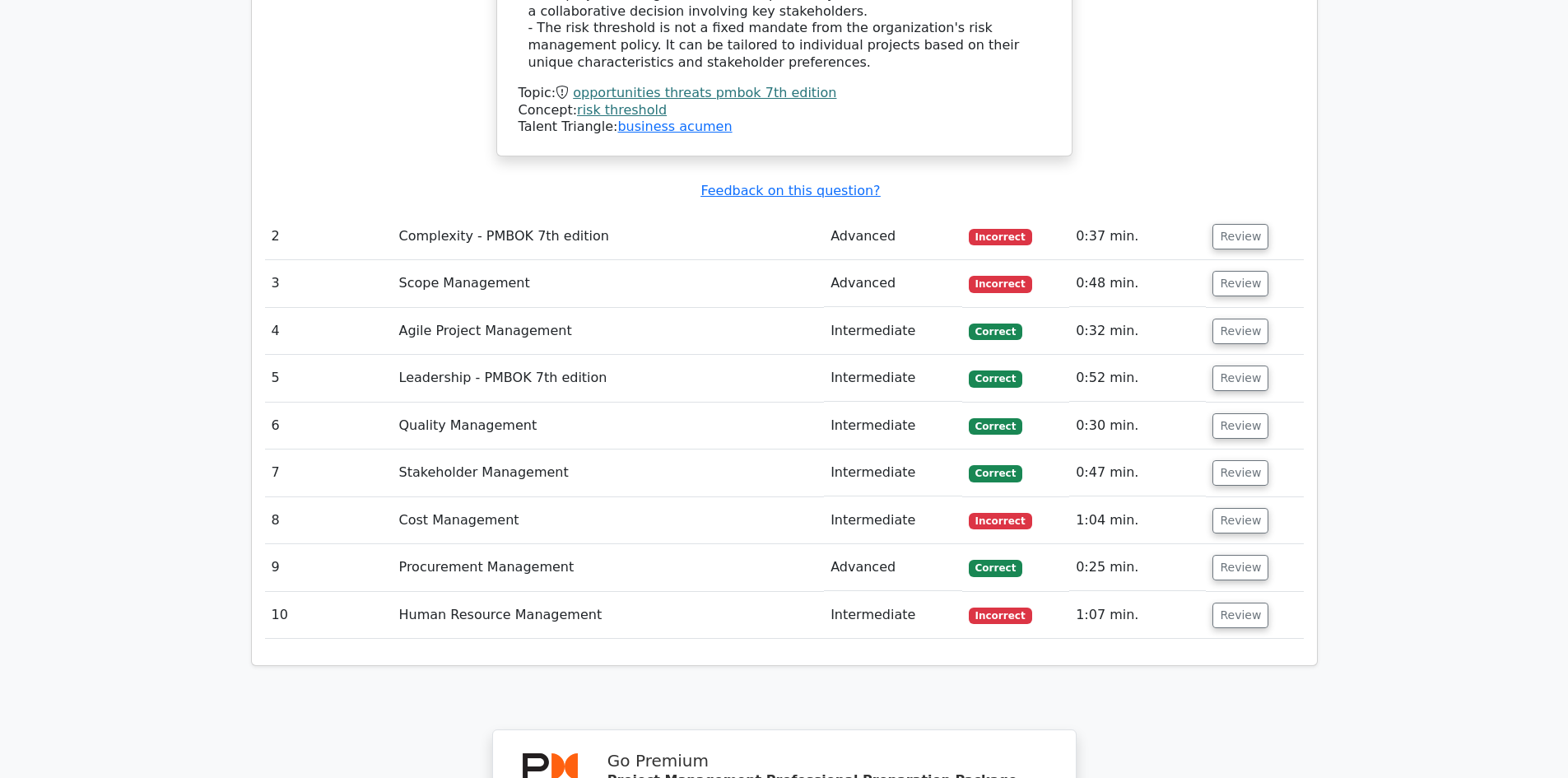
scroll to position [2304, 0]
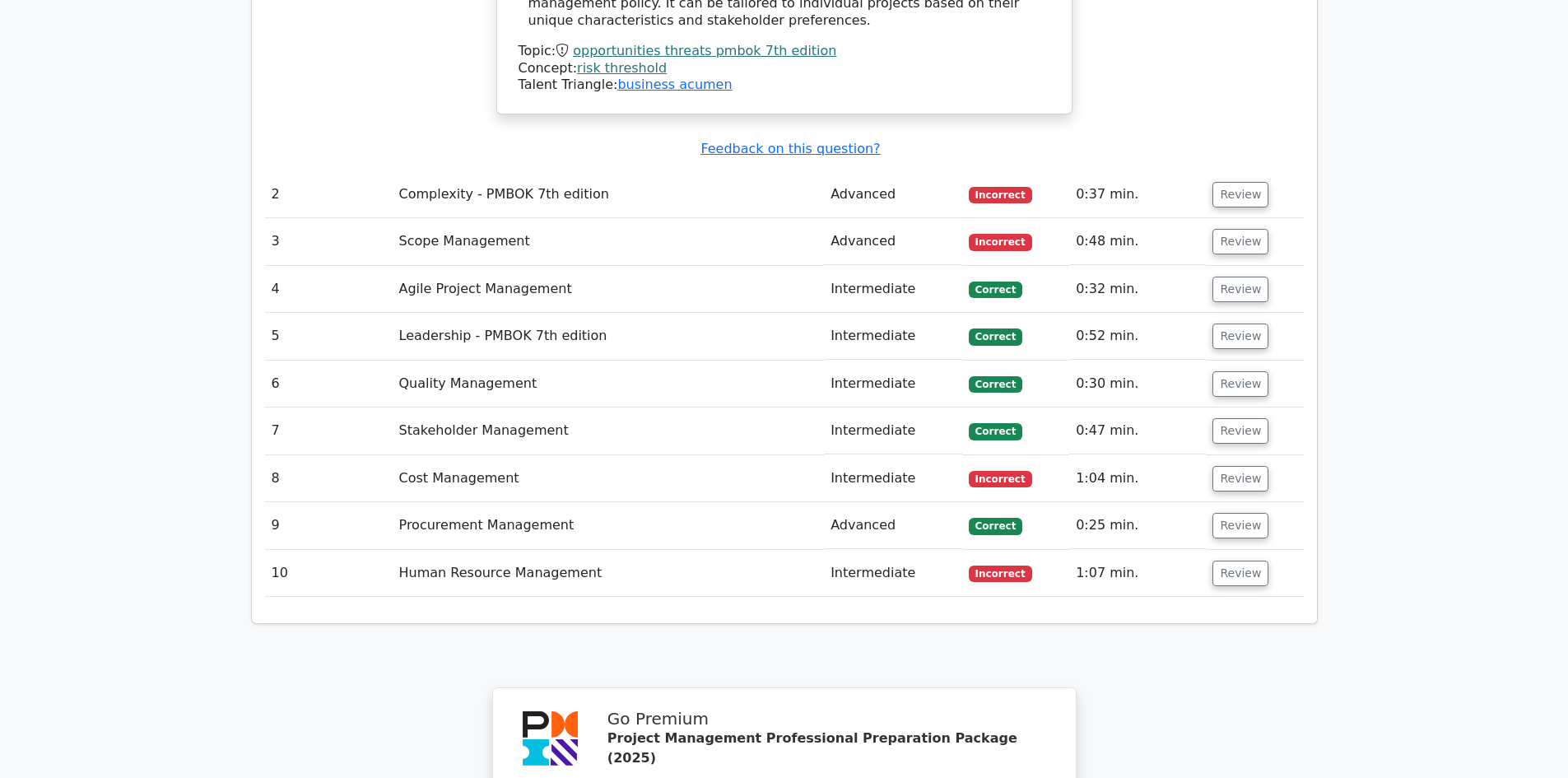
click at [902, 171] on td "Advanced" at bounding box center [893, 194] width 139 height 47
click at [1233, 182] on button "Review" at bounding box center [1241, 194] width 56 height 25
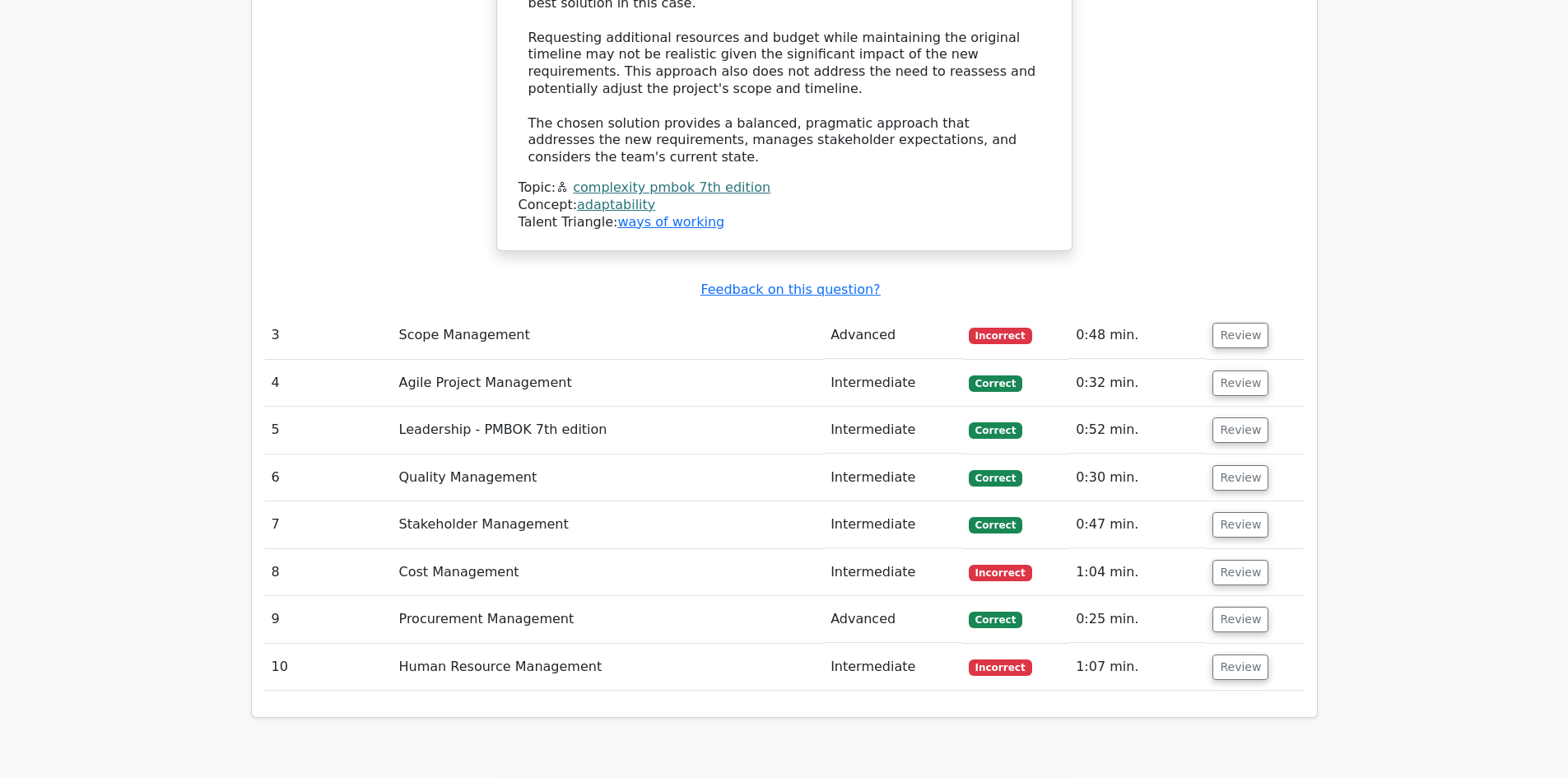
scroll to position [3620, 0]
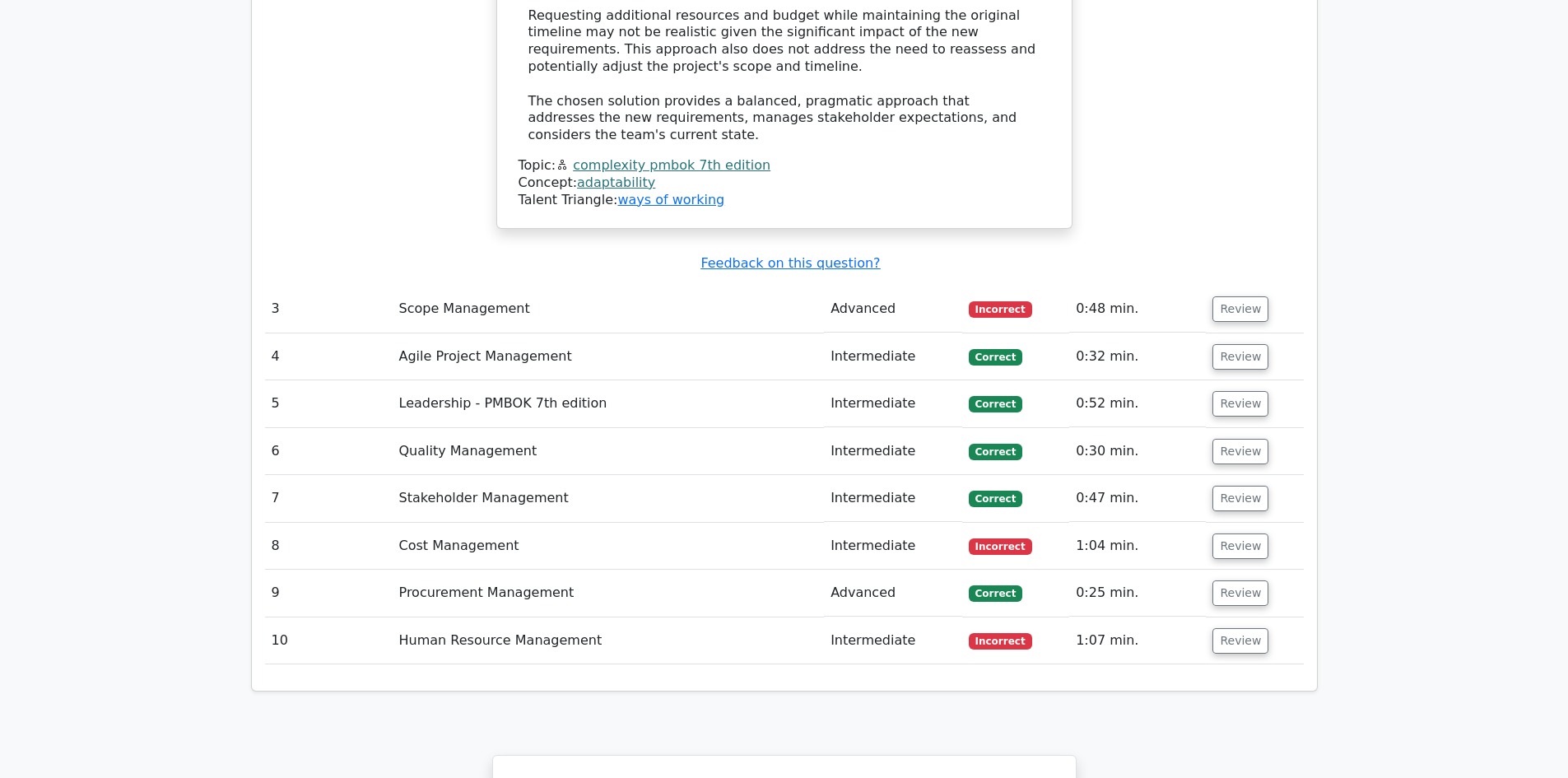
click at [1000, 538] on span "Incorrect" at bounding box center [1001, 546] width 64 height 16
click at [1231, 533] on button "Review" at bounding box center [1241, 546] width 56 height 25
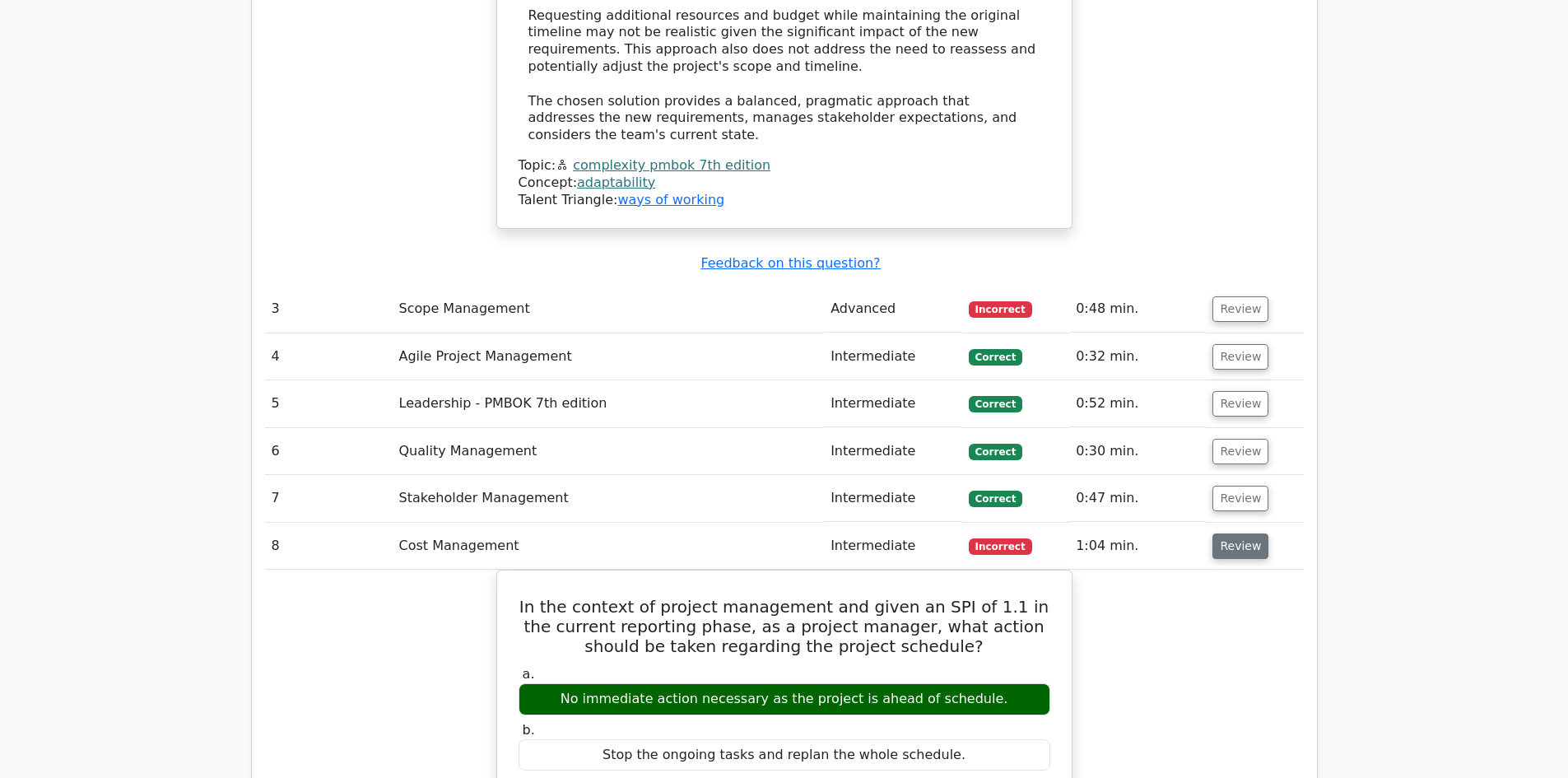
click at [1234, 533] on button "Review" at bounding box center [1241, 546] width 56 height 25
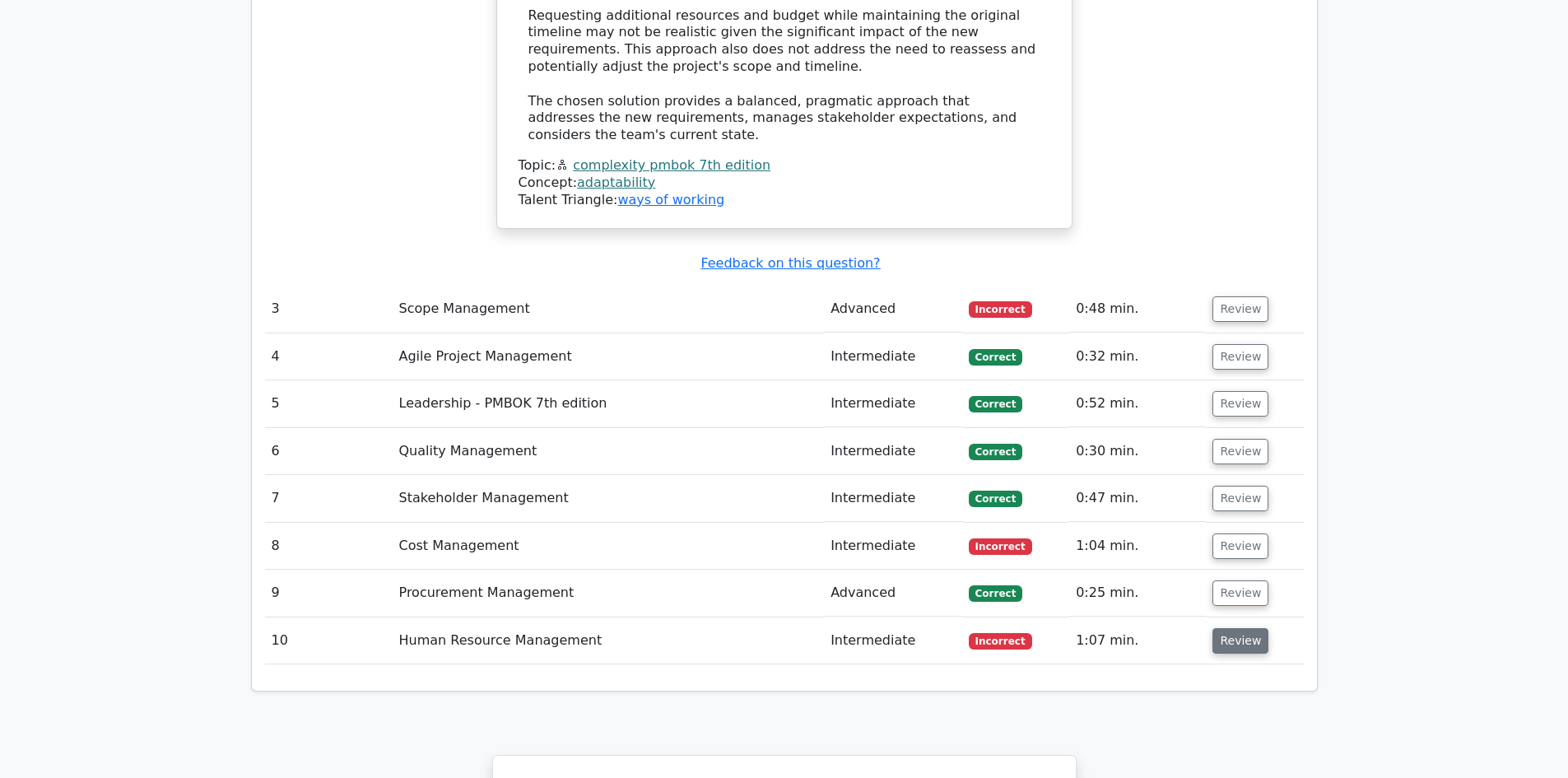
click at [1227, 628] on button "Review" at bounding box center [1241, 640] width 56 height 25
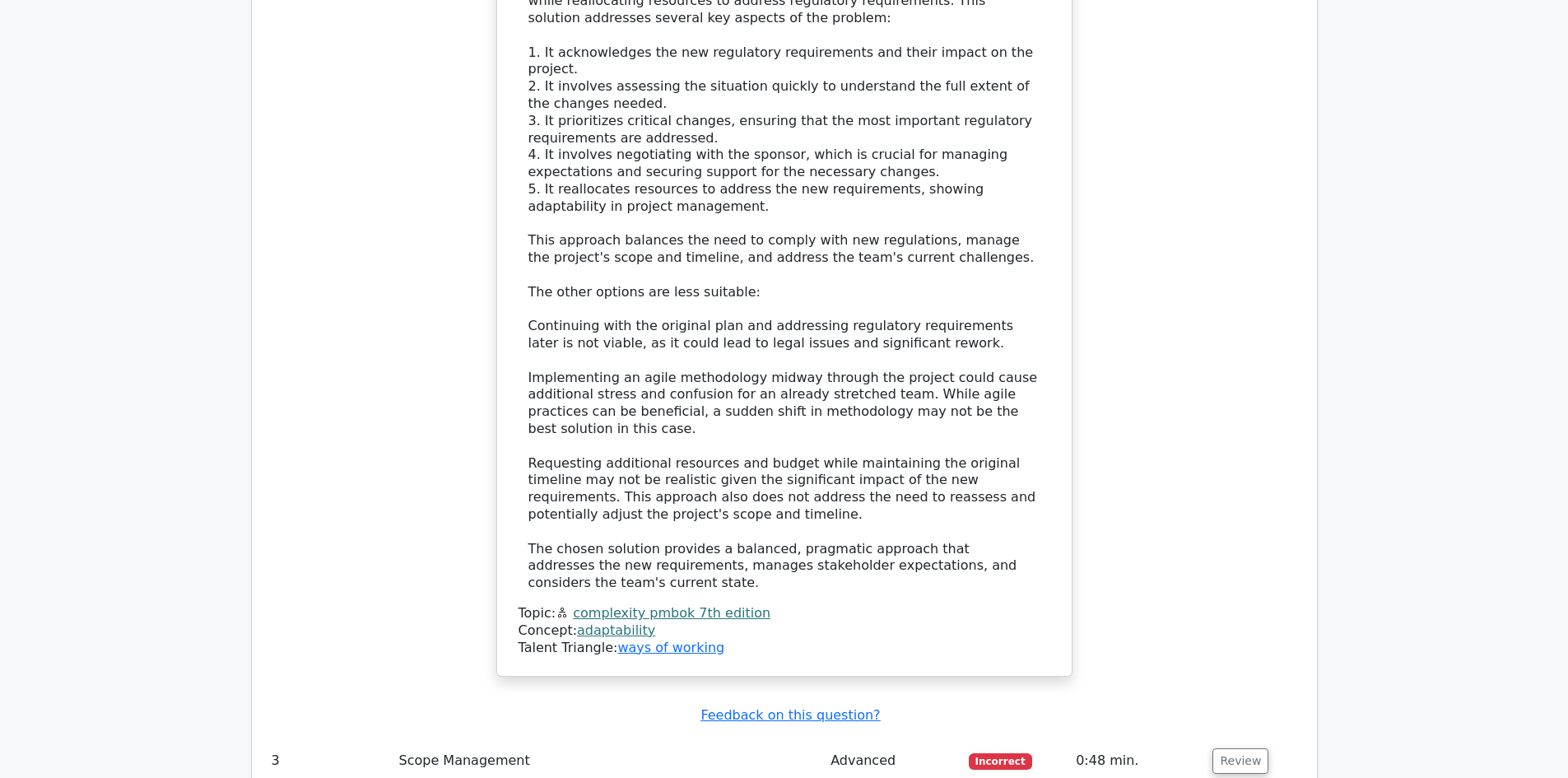
scroll to position [3126, 0]
